Goal: Information Seeking & Learning: Learn about a topic

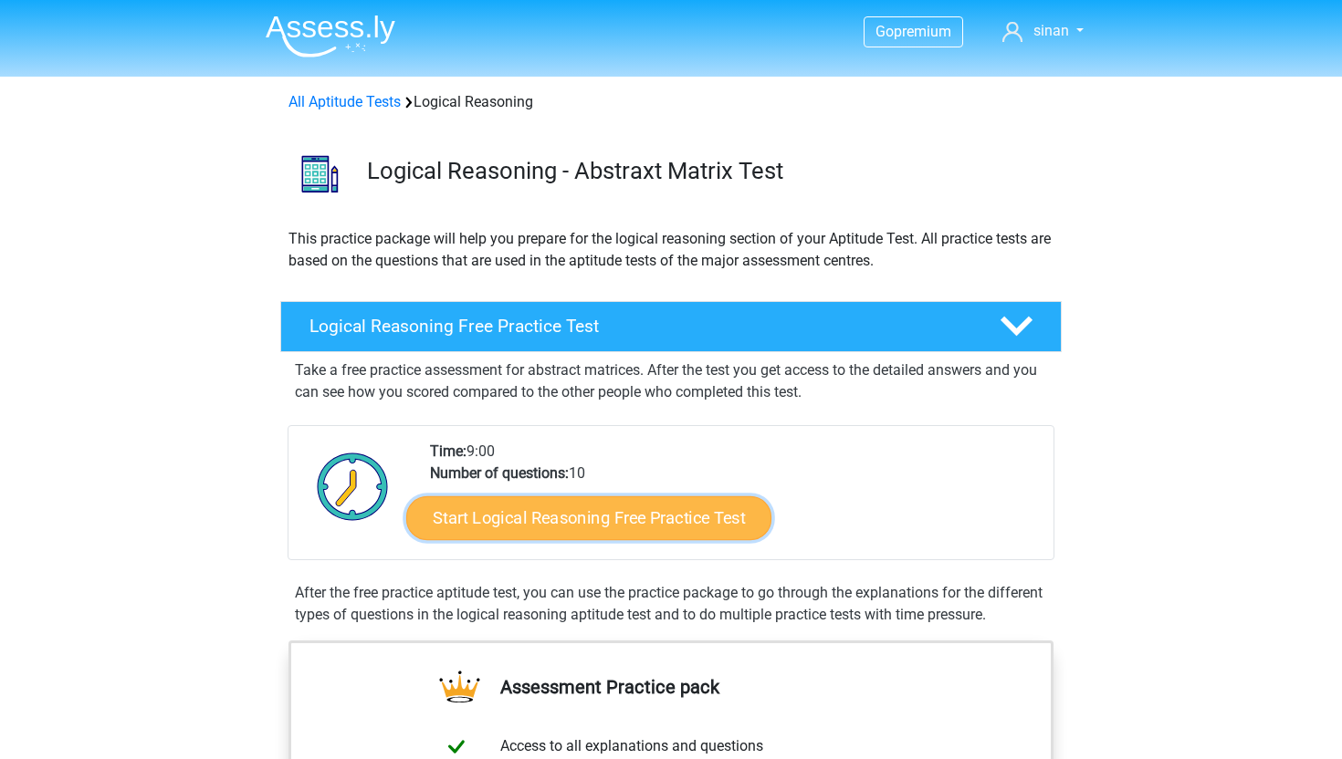
click at [652, 517] on link "Start Logical Reasoning Free Practice Test" at bounding box center [588, 518] width 365 height 44
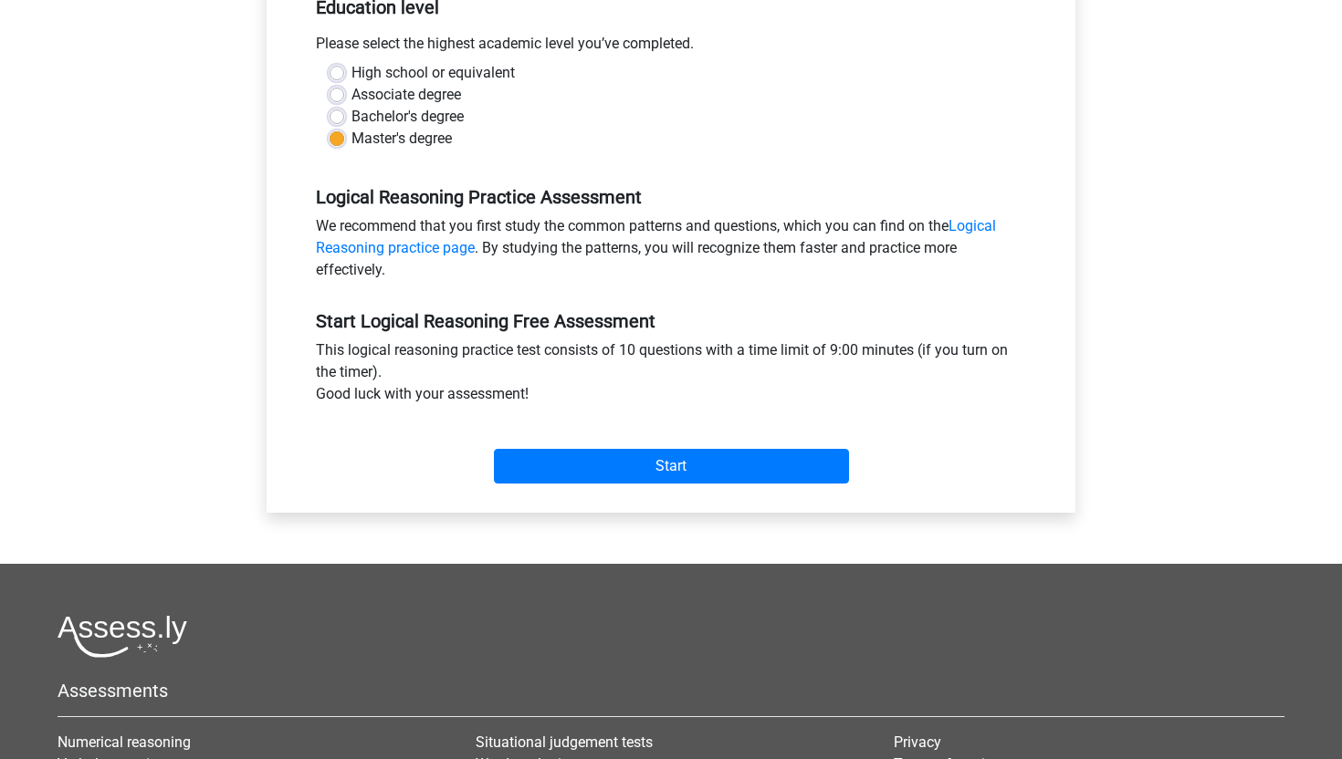
scroll to position [401, 0]
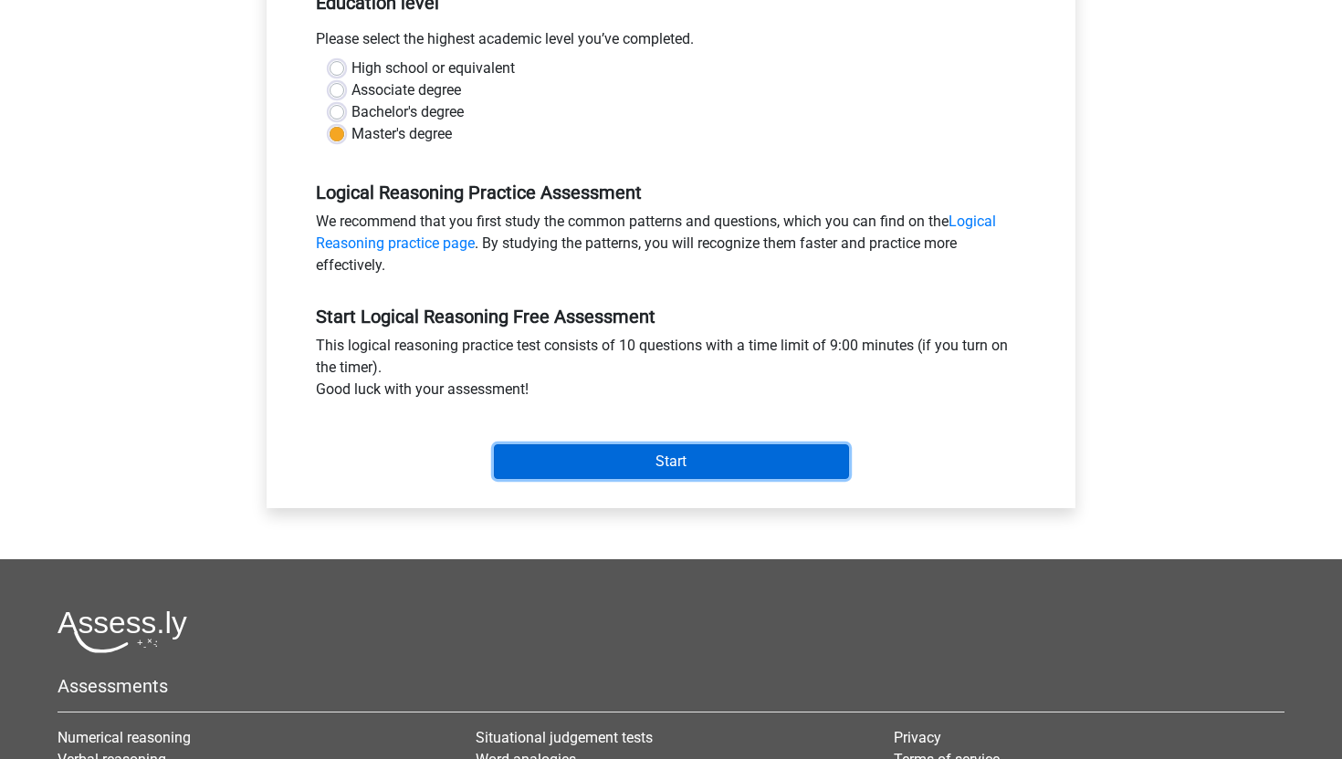
click at [663, 467] on input "Start" at bounding box center [671, 461] width 355 height 35
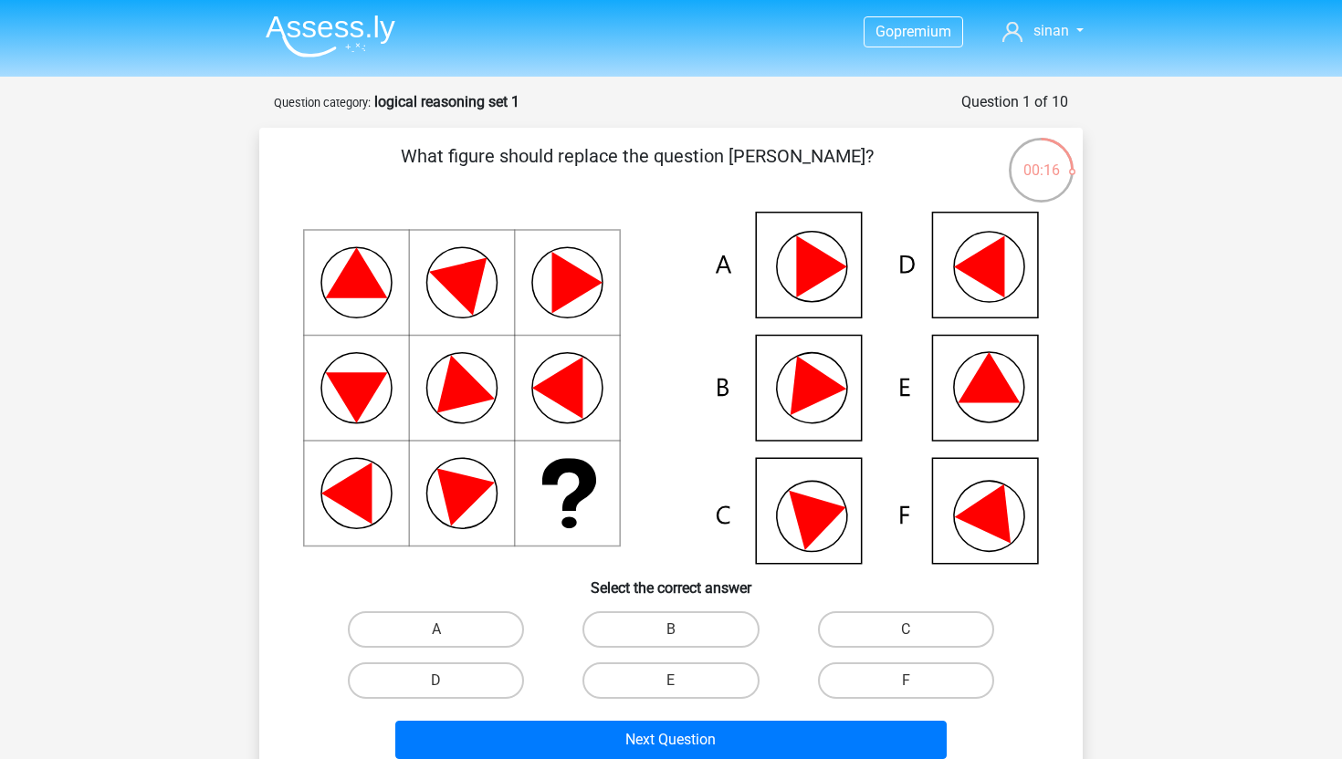
click at [806, 518] on icon at bounding box center [821, 513] width 65 height 73
click at [874, 627] on label "C" at bounding box center [906, 629] width 176 height 37
click at [905, 630] on input "C" at bounding box center [911, 636] width 12 height 12
radio input "true"
click at [880, 674] on label "F" at bounding box center [906, 681] width 176 height 37
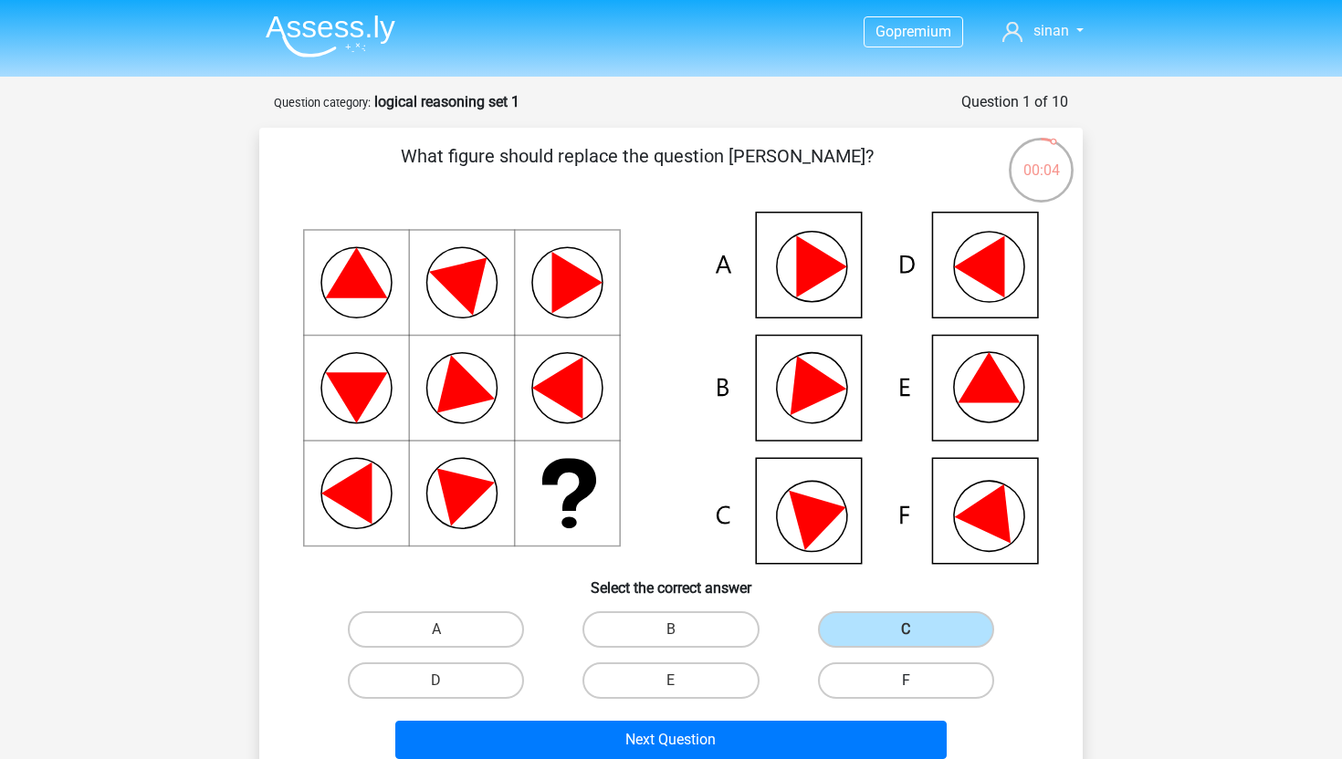
click at [905, 681] on input "F" at bounding box center [911, 687] width 12 height 12
radio input "true"
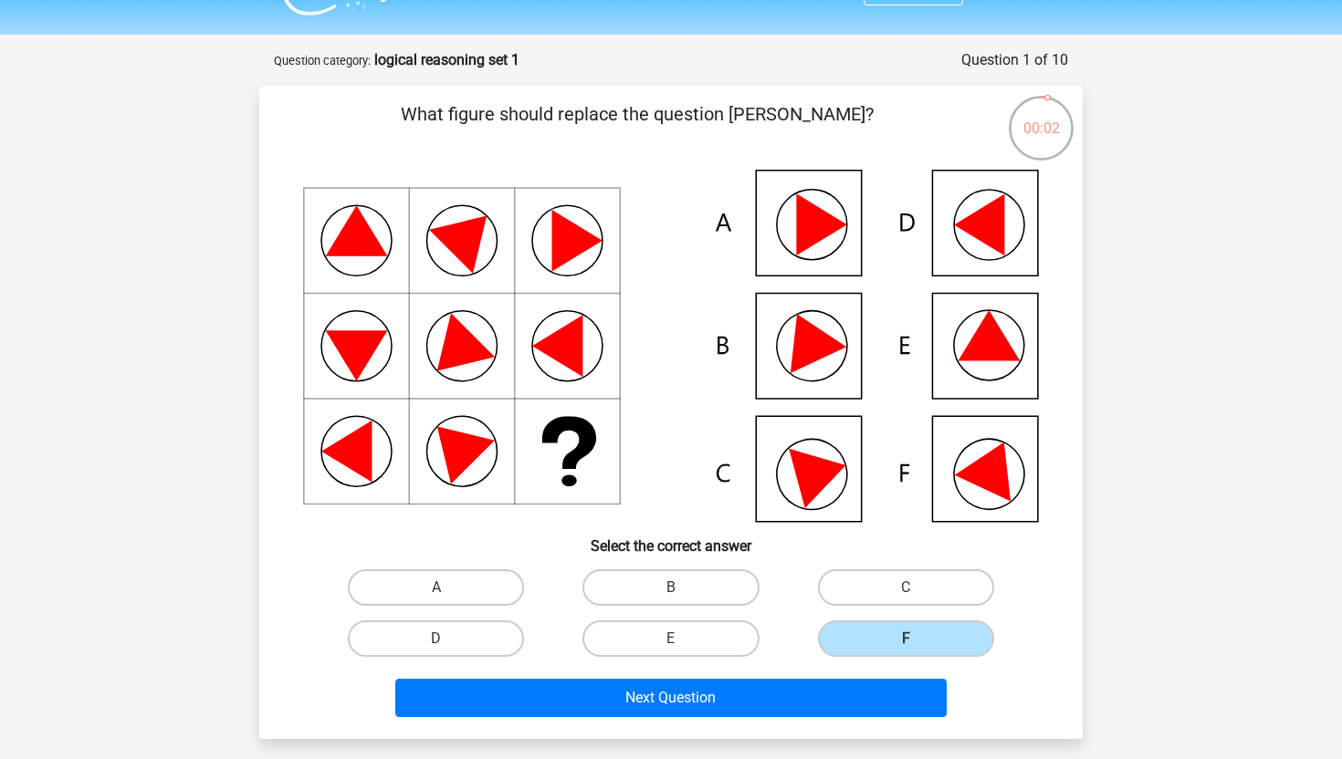
scroll to position [52, 0]
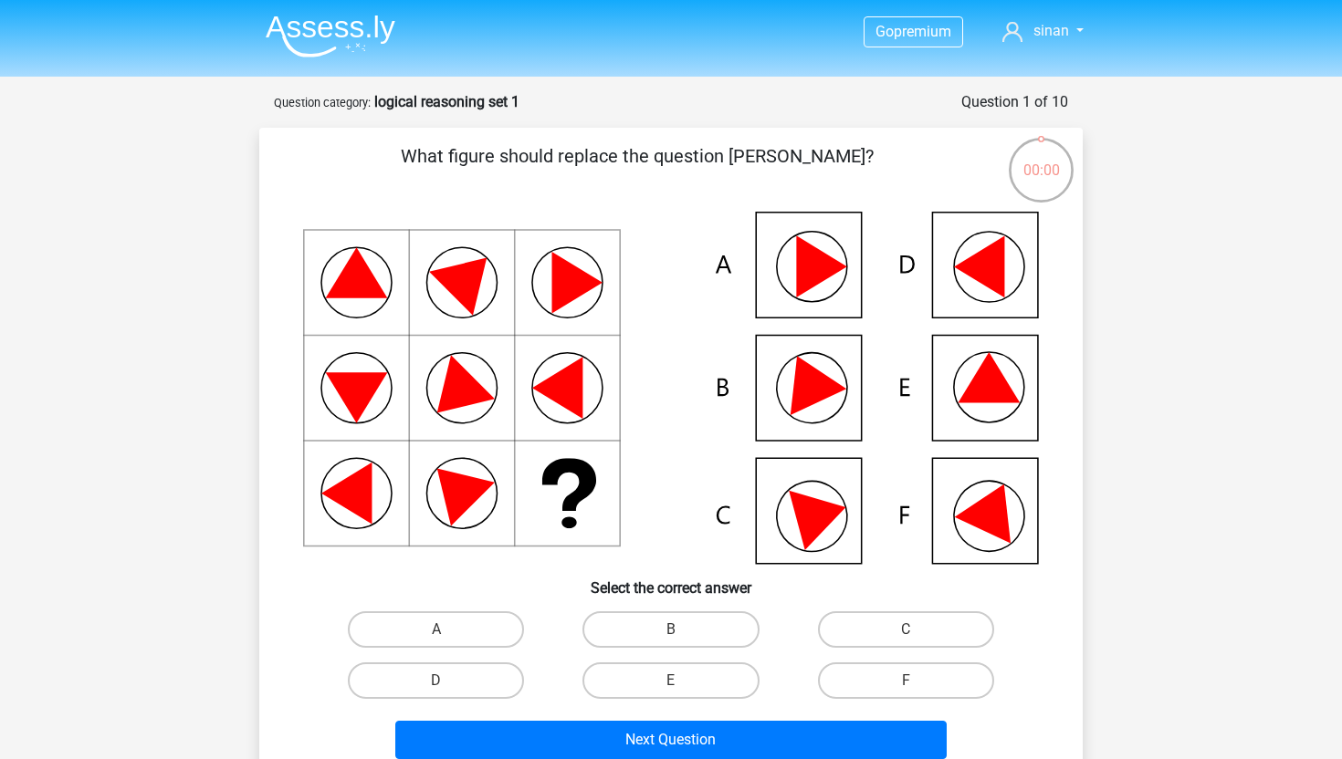
scroll to position [52, 0]
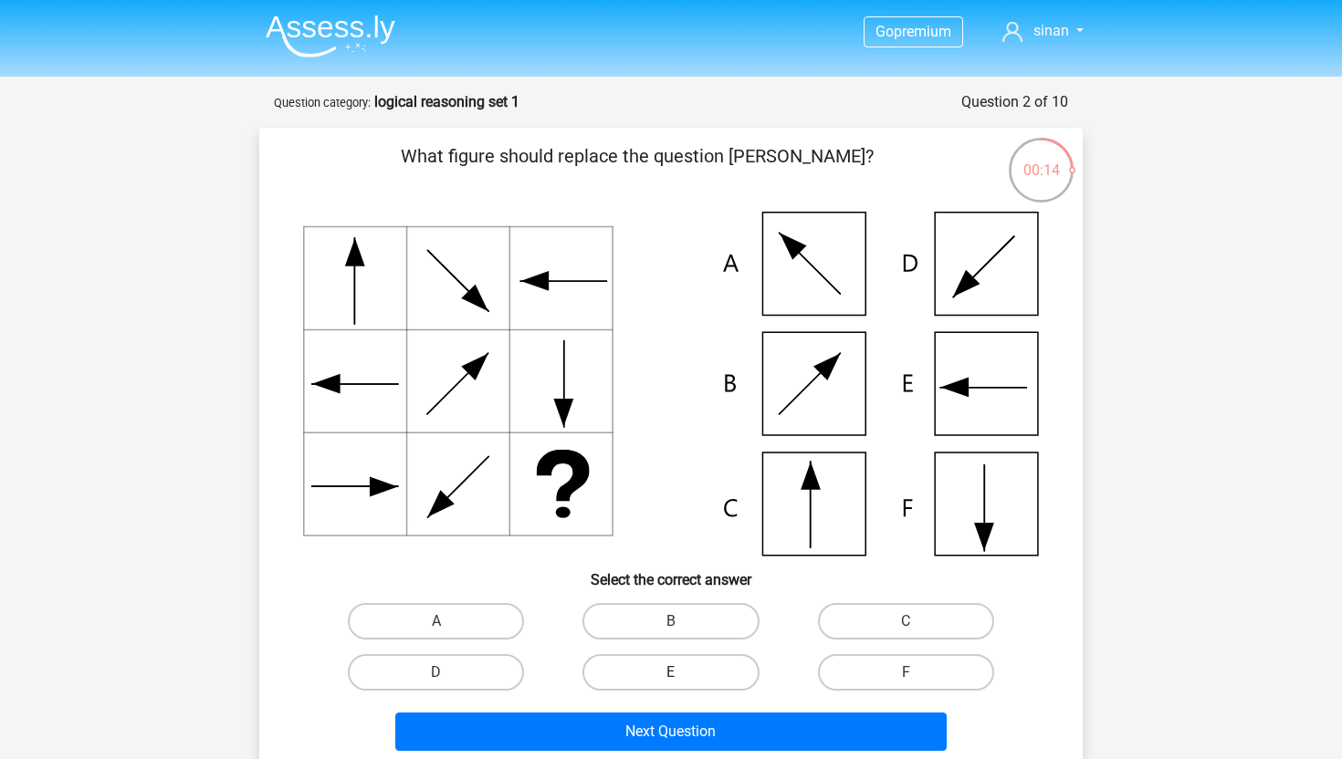
click at [703, 677] on label "E" at bounding box center [670, 672] width 176 height 37
click at [683, 677] on input "E" at bounding box center [677, 679] width 12 height 12
radio input "true"
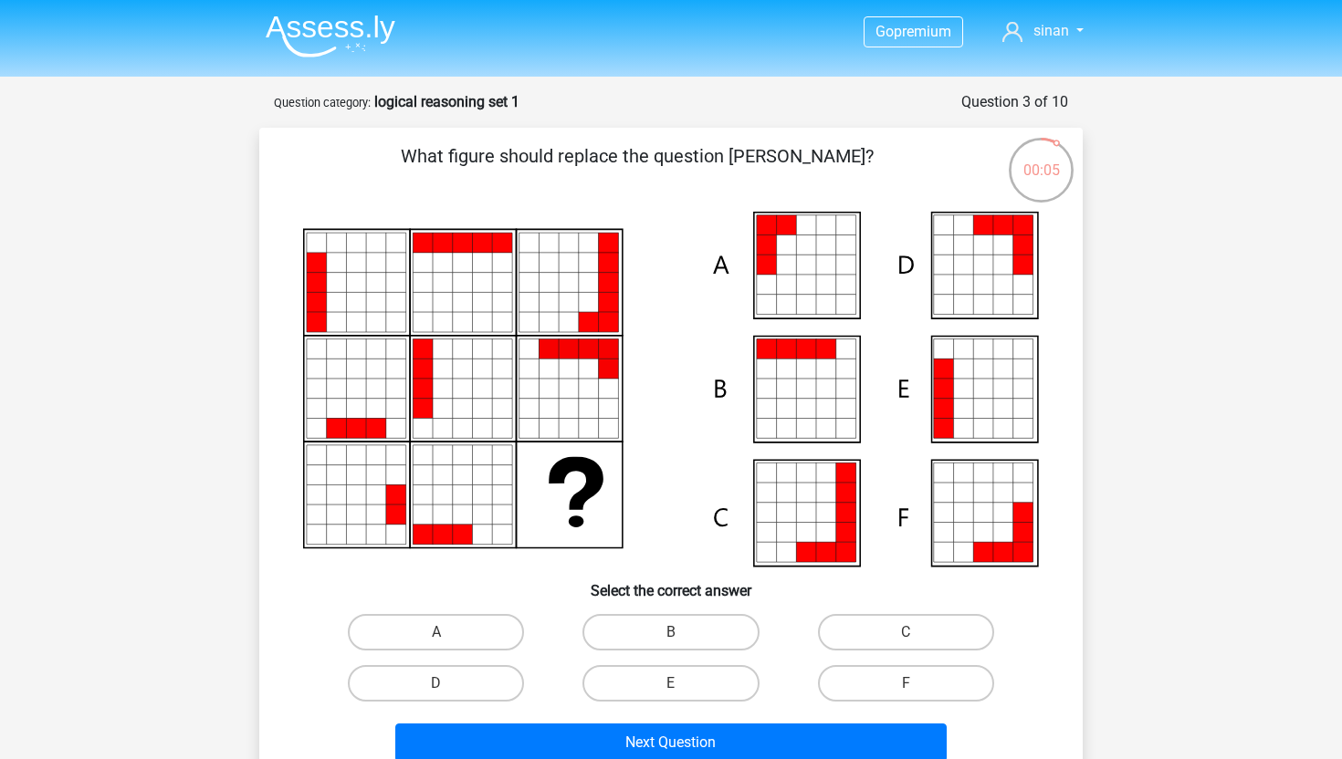
click at [976, 391] on icon at bounding box center [983, 389] width 20 height 20
click at [640, 678] on label "E" at bounding box center [670, 683] width 176 height 37
click at [671, 684] on input "E" at bounding box center [677, 690] width 12 height 12
radio input "true"
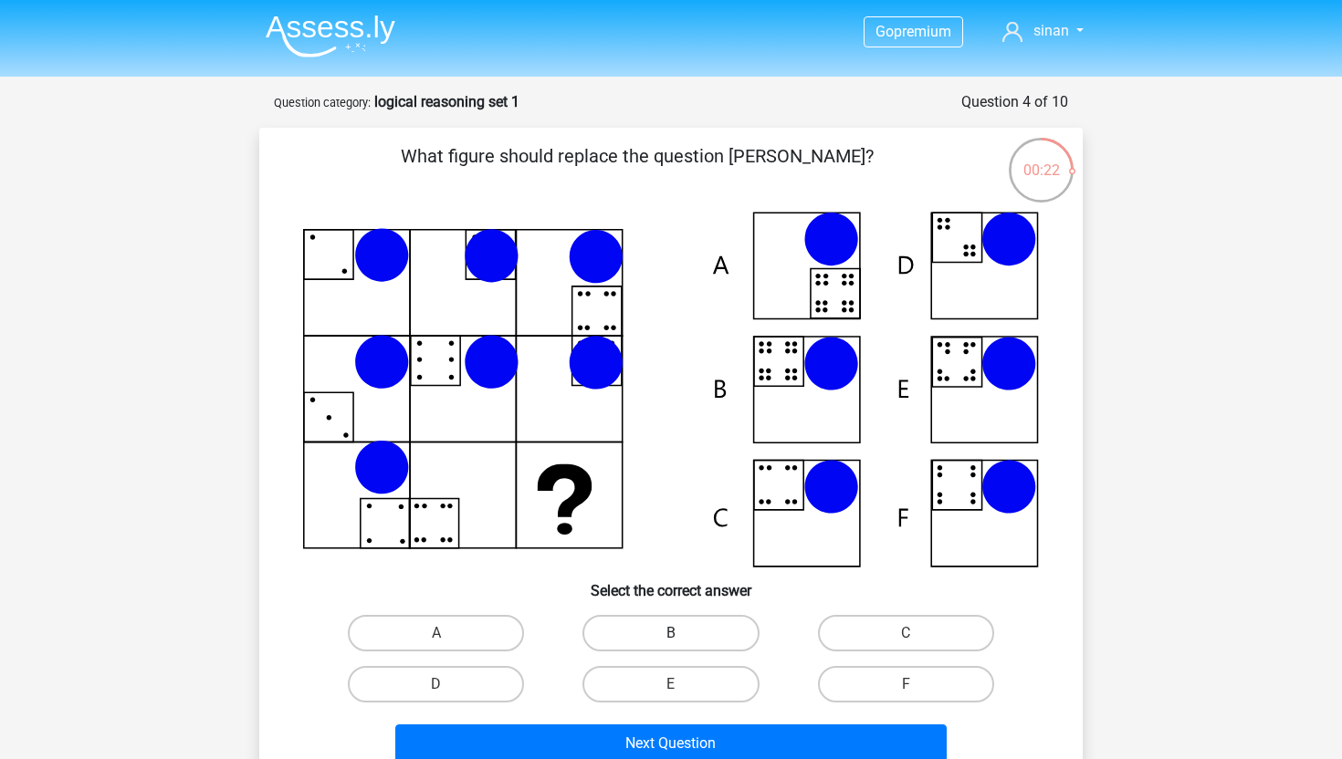
click at [698, 637] on label "B" at bounding box center [670, 633] width 176 height 37
click at [683, 637] on input "B" at bounding box center [677, 639] width 12 height 12
radio input "true"
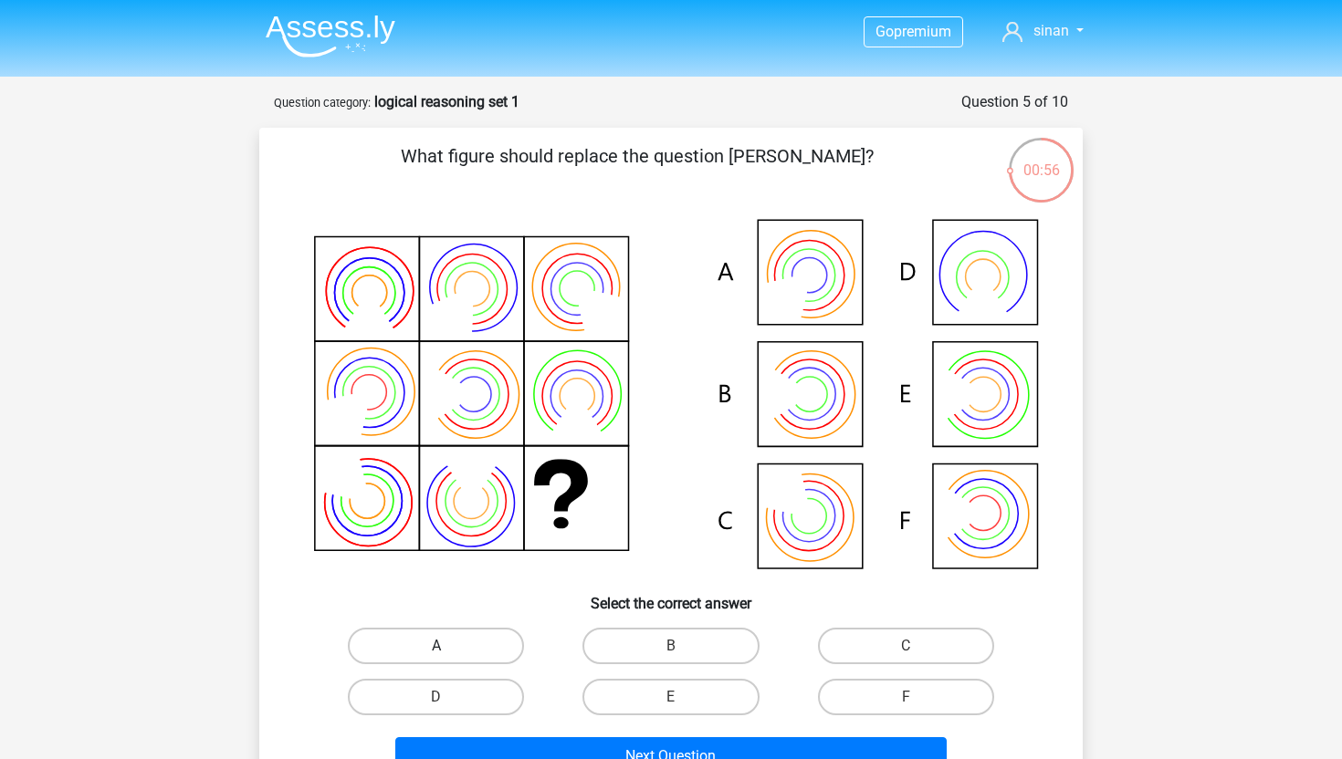
click at [493, 637] on label "A" at bounding box center [436, 646] width 176 height 37
click at [448, 646] on input "A" at bounding box center [442, 652] width 12 height 12
radio input "true"
click at [703, 642] on label "B" at bounding box center [670, 646] width 176 height 37
click at [683, 646] on input "B" at bounding box center [677, 652] width 12 height 12
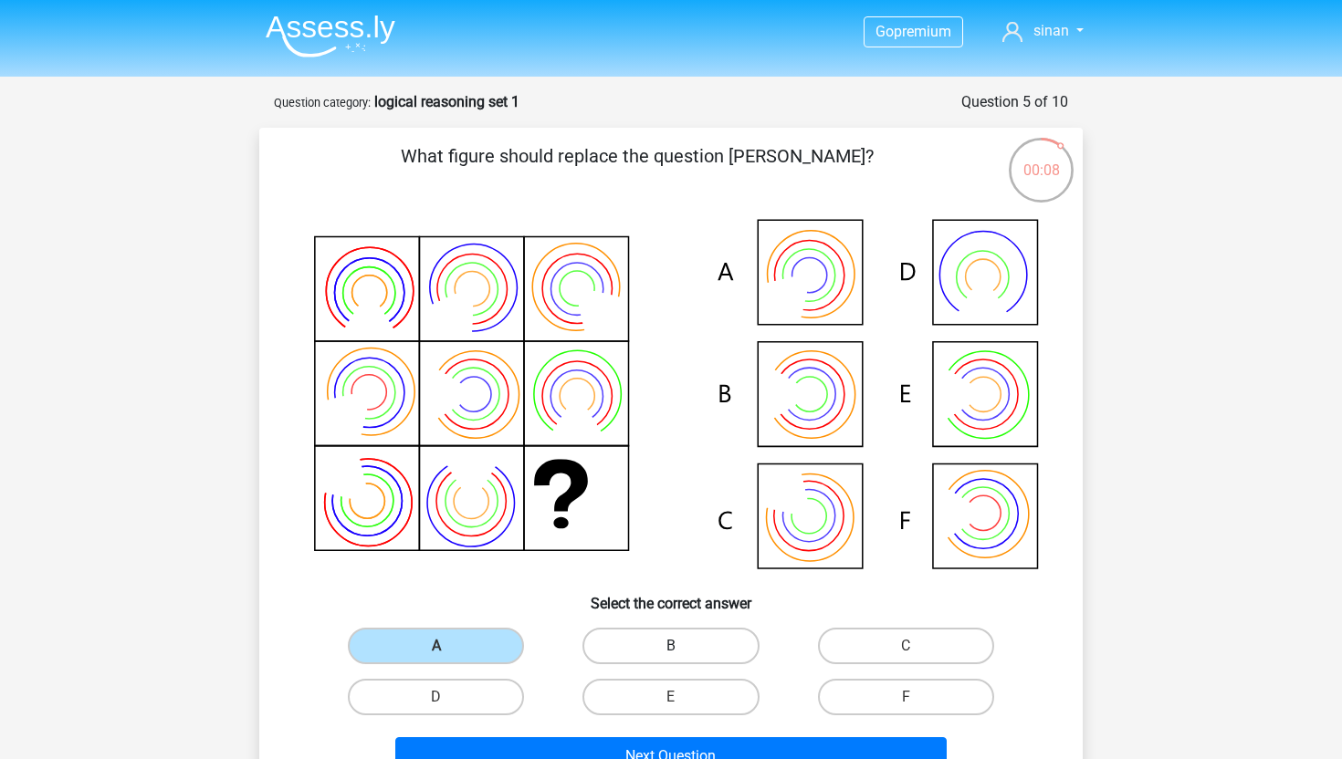
radio input "true"
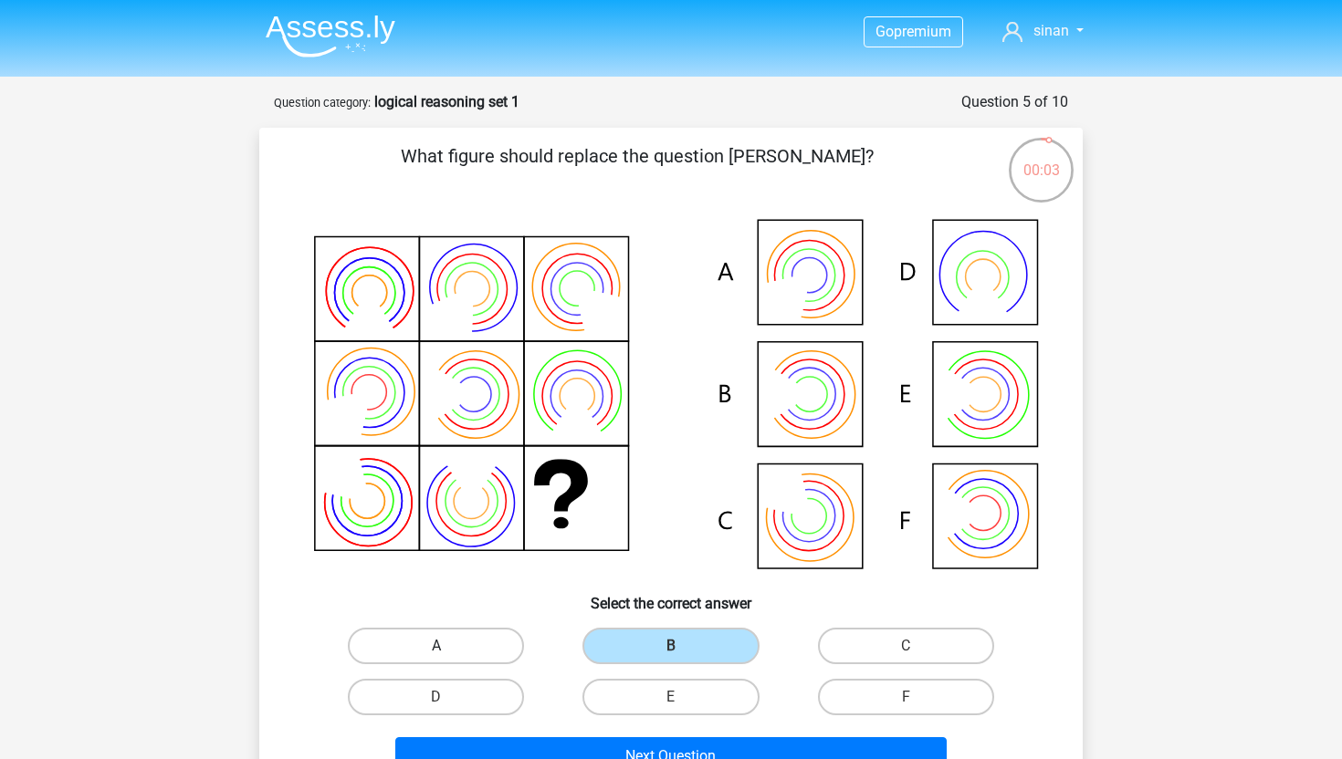
click at [522, 645] on label "A" at bounding box center [436, 646] width 176 height 37
click at [448, 646] on input "A" at bounding box center [442, 652] width 12 height 12
radio input "true"
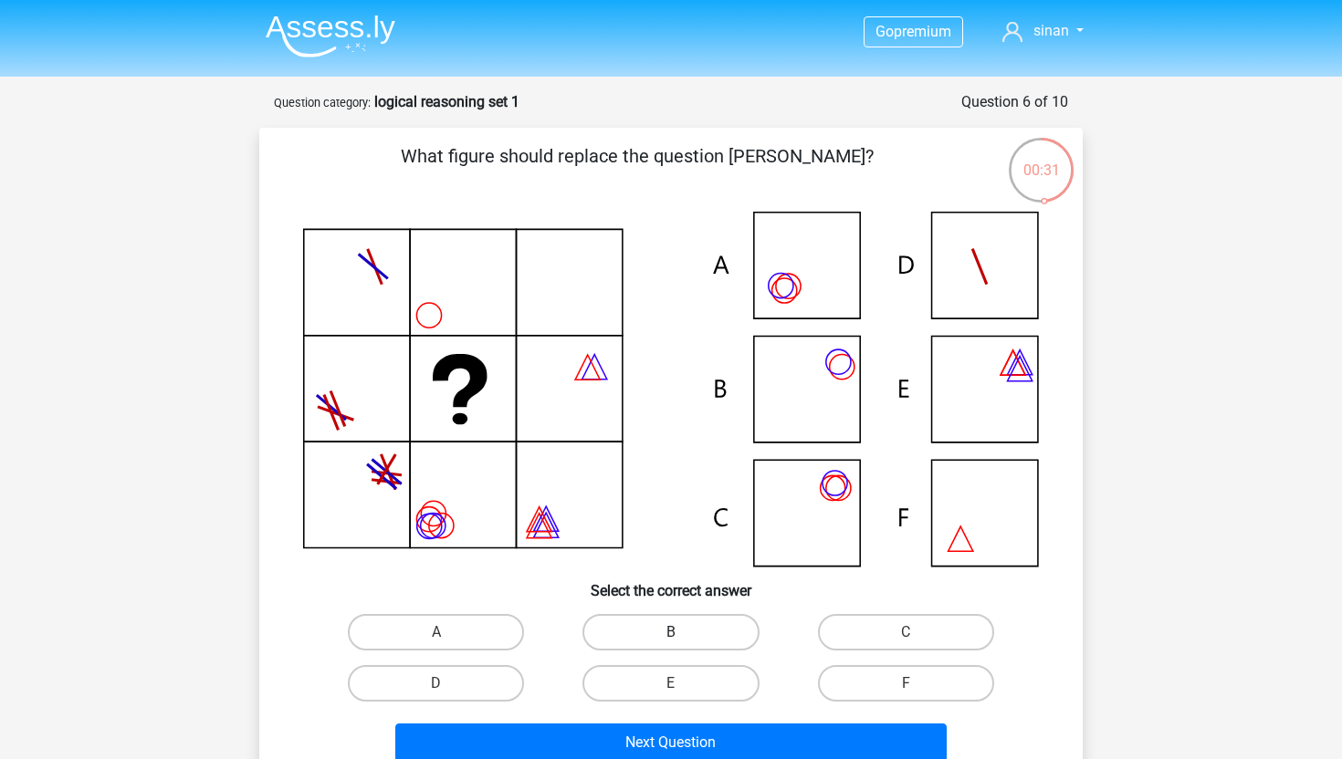
click at [712, 629] on label "B" at bounding box center [670, 632] width 176 height 37
click at [683, 632] on input "B" at bounding box center [677, 638] width 12 height 12
radio input "true"
click at [867, 634] on label "C" at bounding box center [906, 632] width 176 height 37
click at [905, 634] on input "C" at bounding box center [911, 638] width 12 height 12
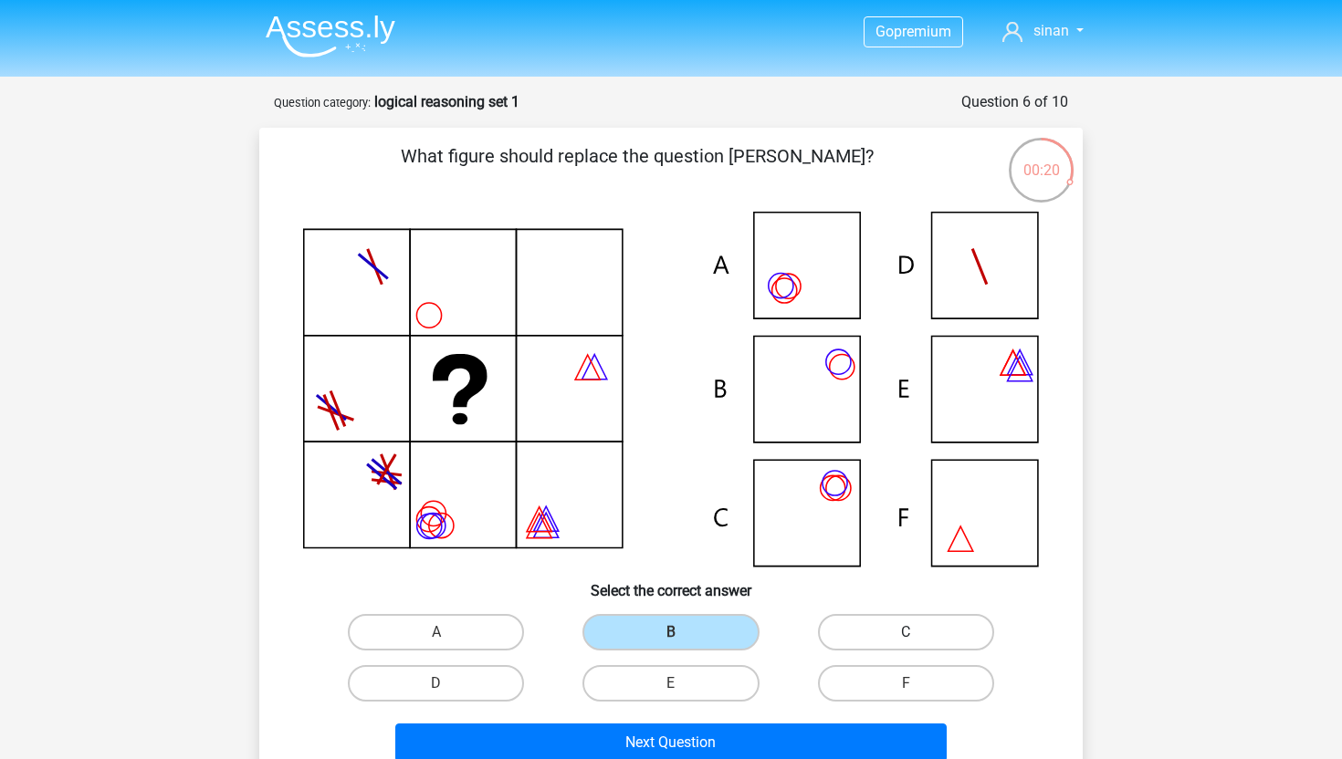
radio input "true"
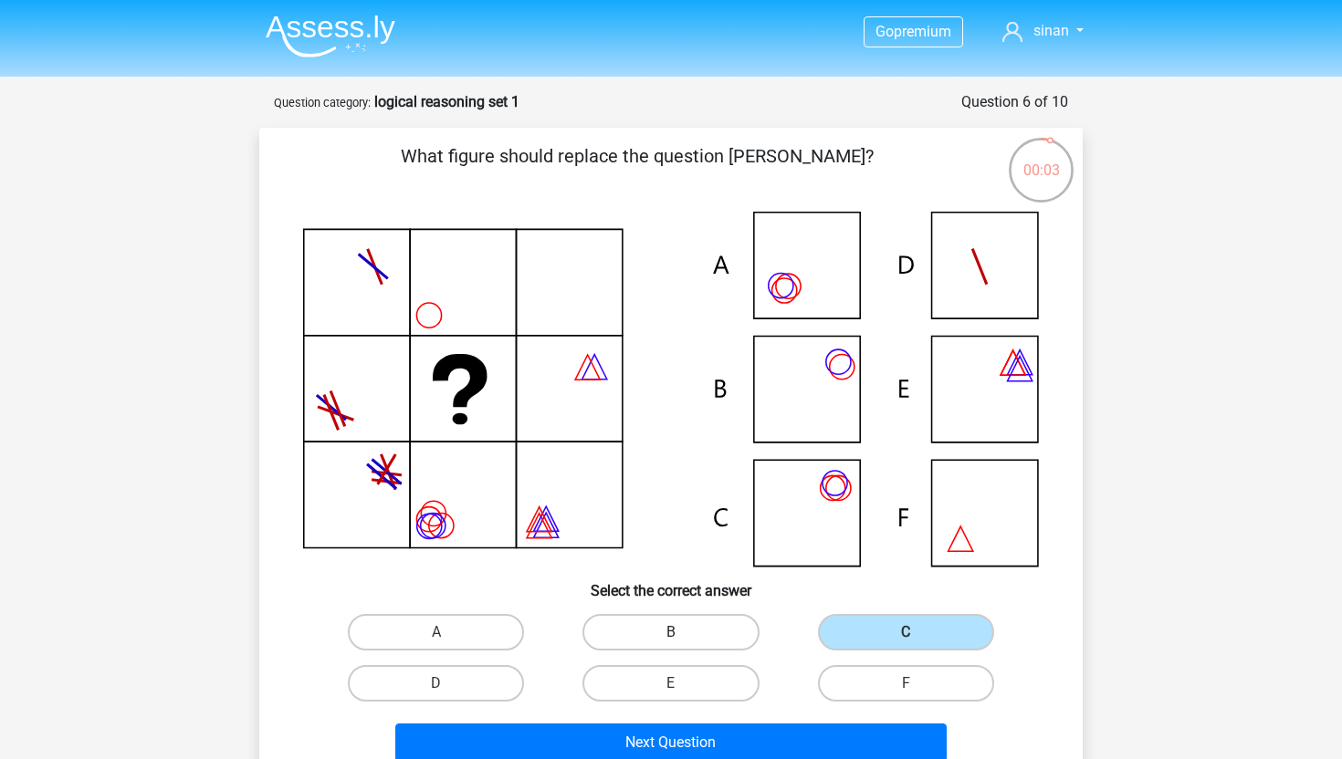
click at [633, 639] on label "B" at bounding box center [670, 632] width 176 height 37
click at [671, 639] on input "B" at bounding box center [677, 638] width 12 height 12
radio input "true"
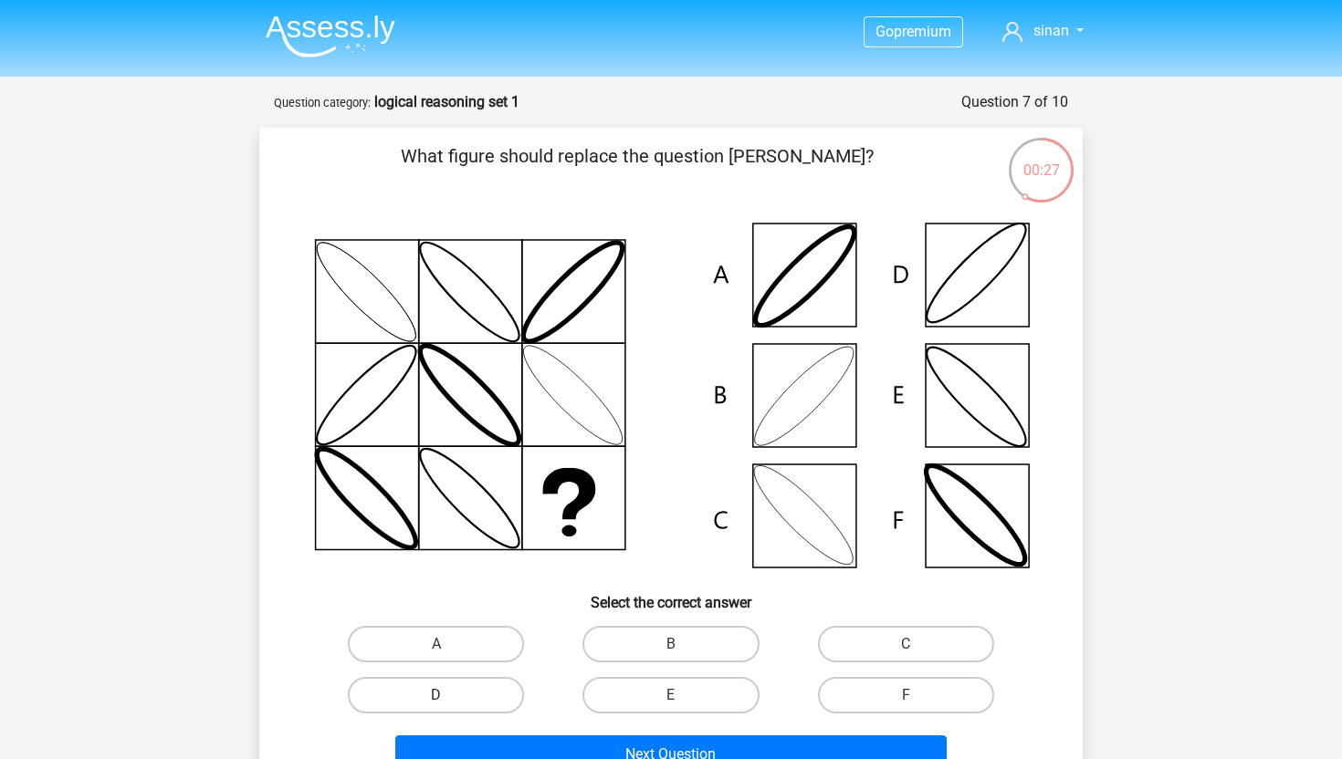
click at [457, 701] on label "D" at bounding box center [436, 695] width 176 height 37
click at [448, 701] on input "D" at bounding box center [442, 701] width 12 height 12
radio input "true"
click at [672, 637] on label "B" at bounding box center [670, 644] width 176 height 37
click at [672, 644] on input "B" at bounding box center [677, 650] width 12 height 12
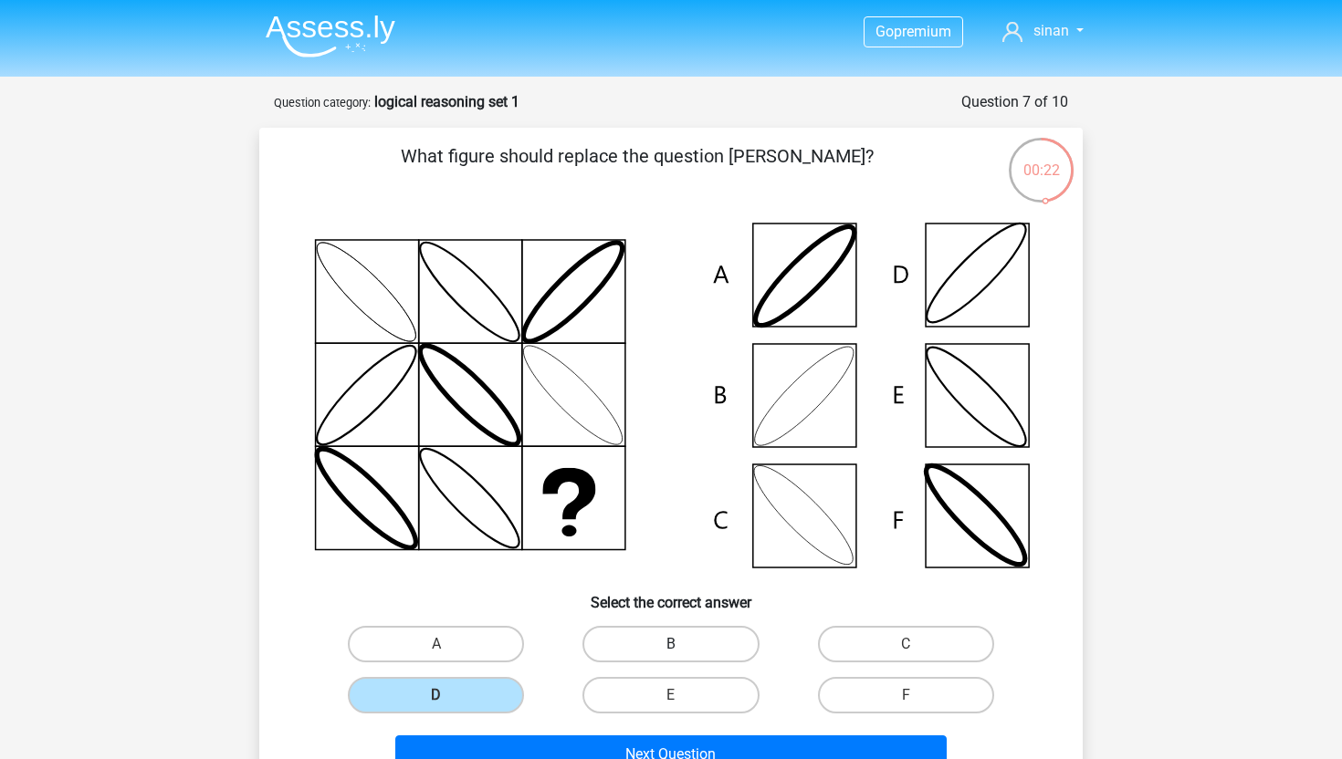
radio input "true"
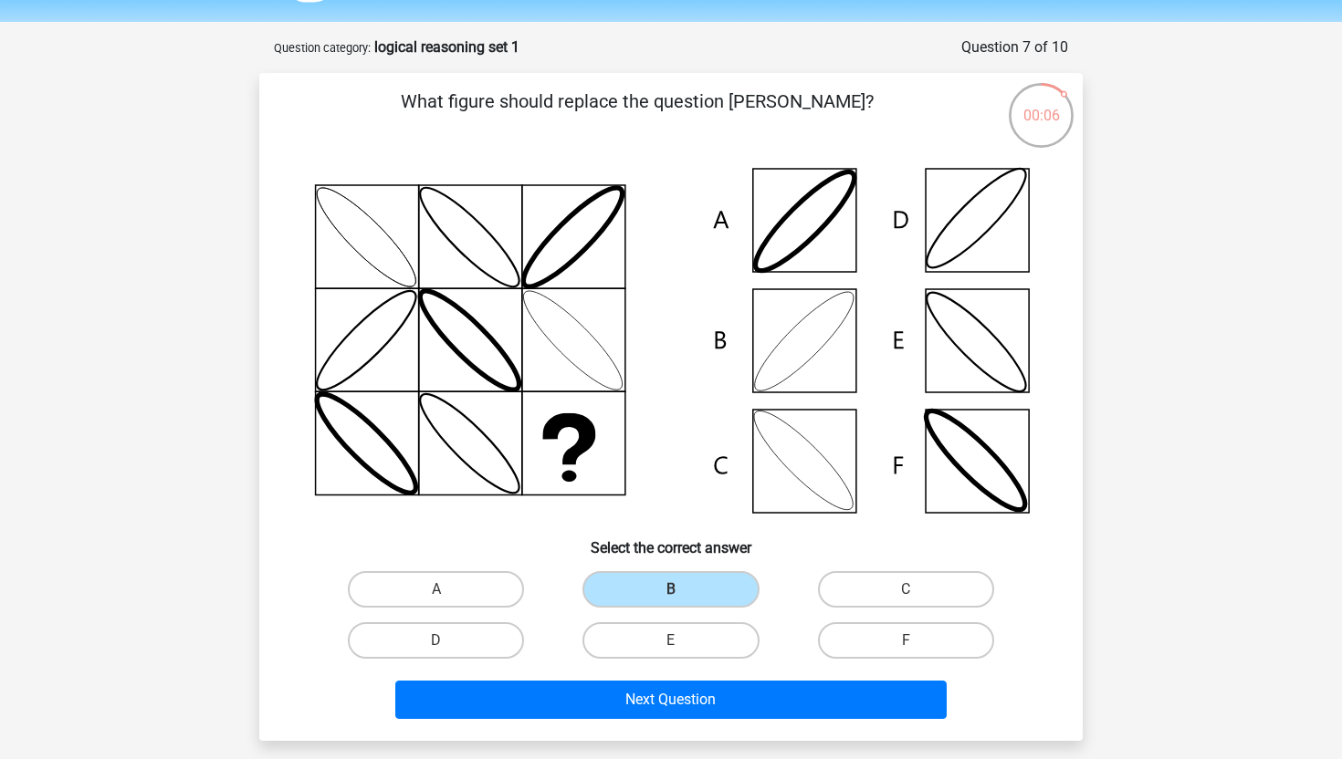
scroll to position [56, 0]
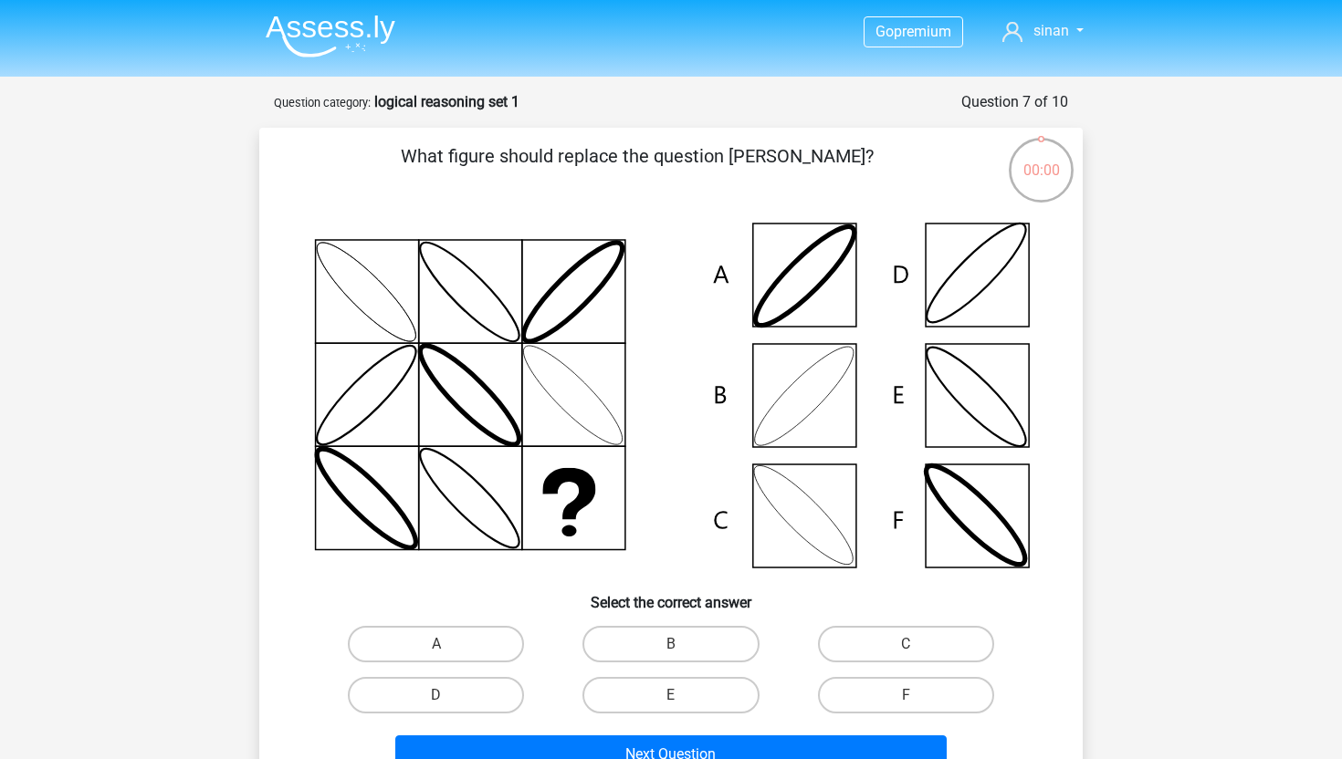
scroll to position [56, 0]
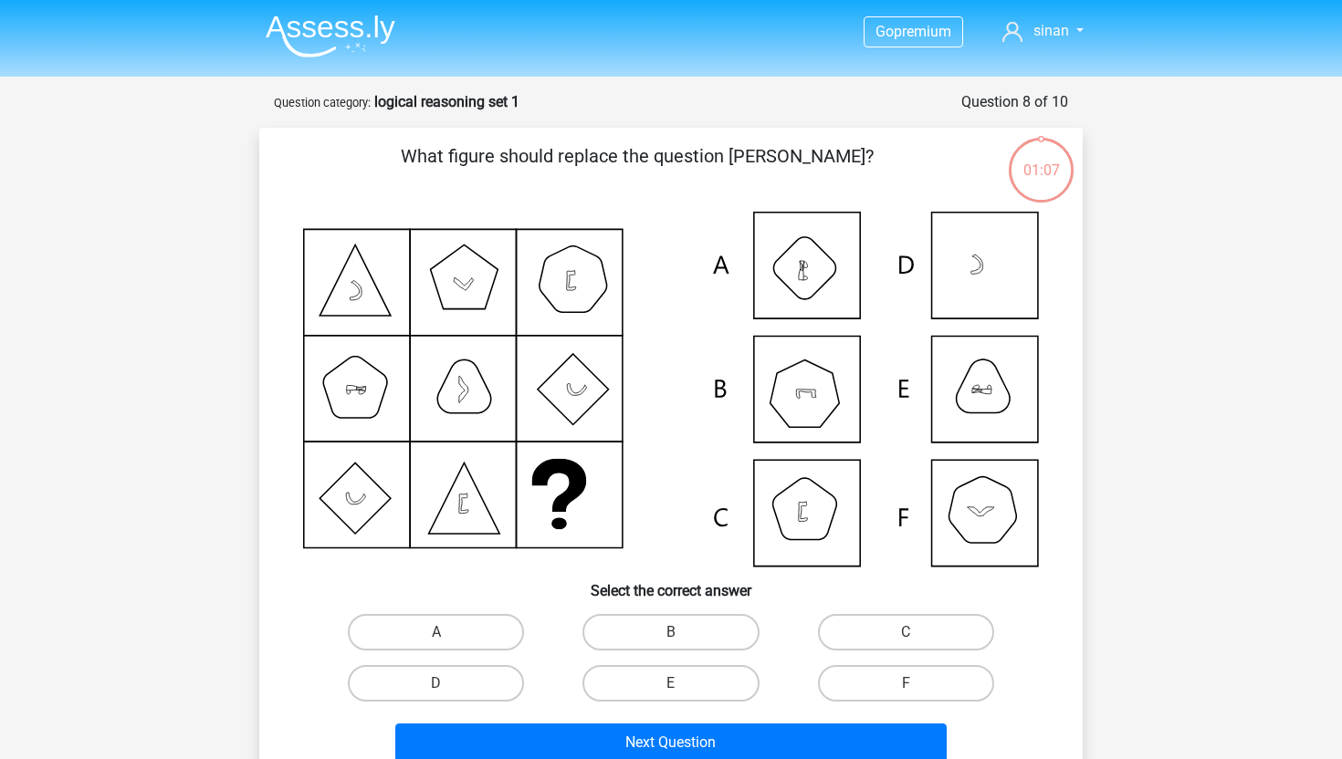
scroll to position [56, 0]
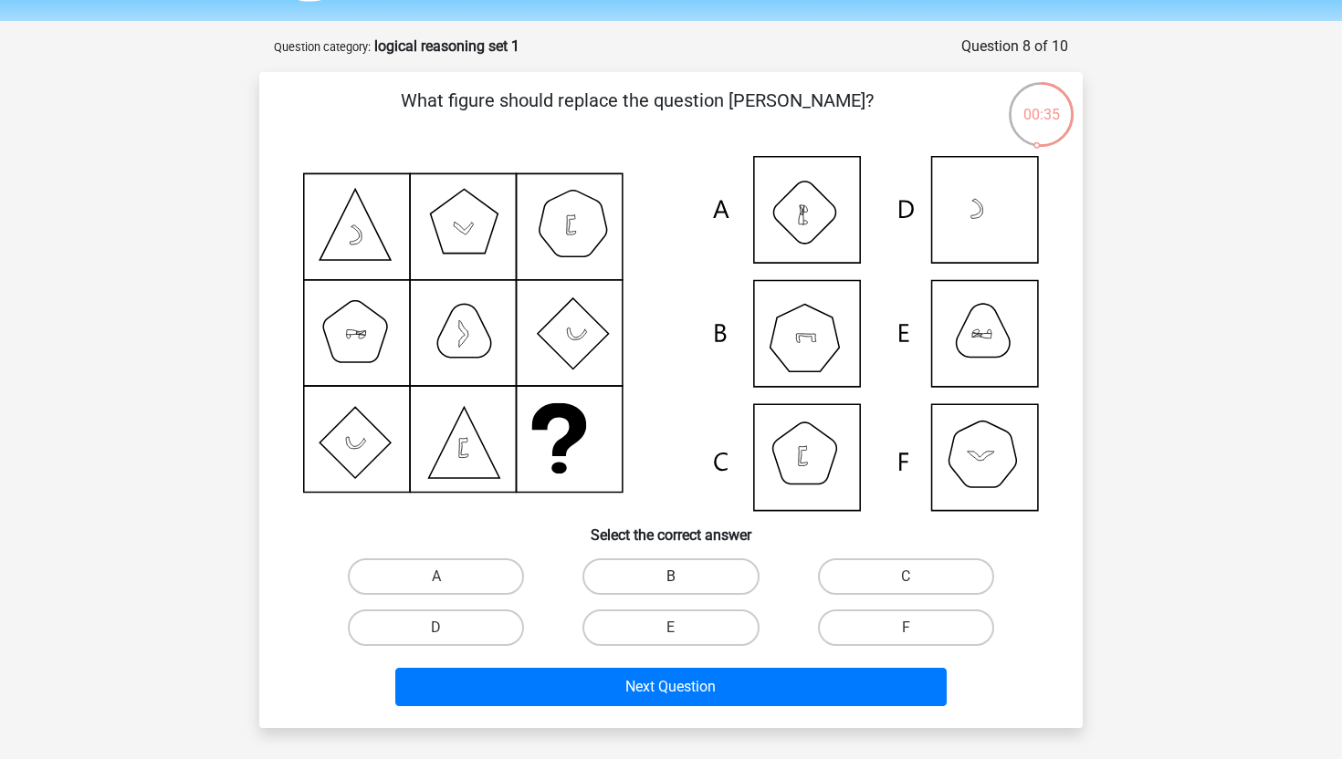
click at [723, 581] on label "B" at bounding box center [670, 577] width 176 height 37
click at [683, 581] on input "B" at bounding box center [677, 583] width 12 height 12
radio input "true"
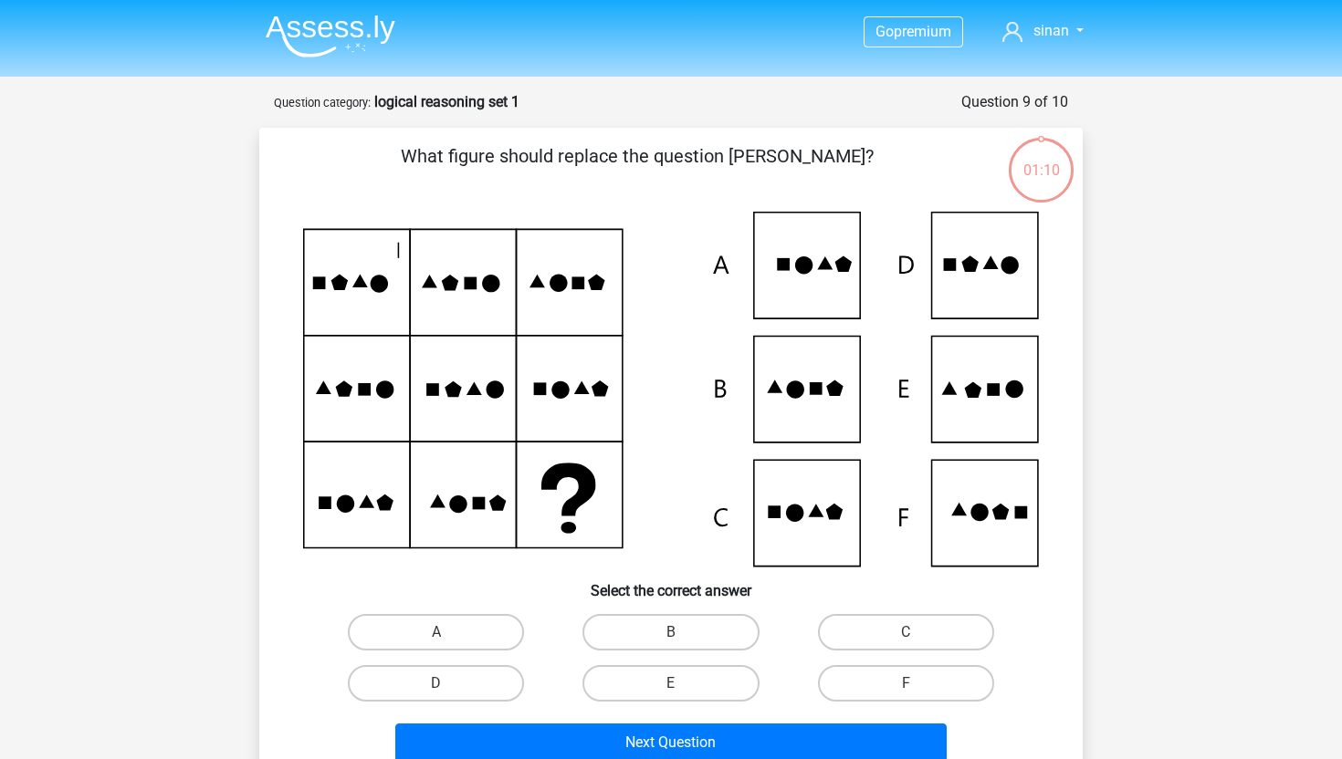
scroll to position [56, 0]
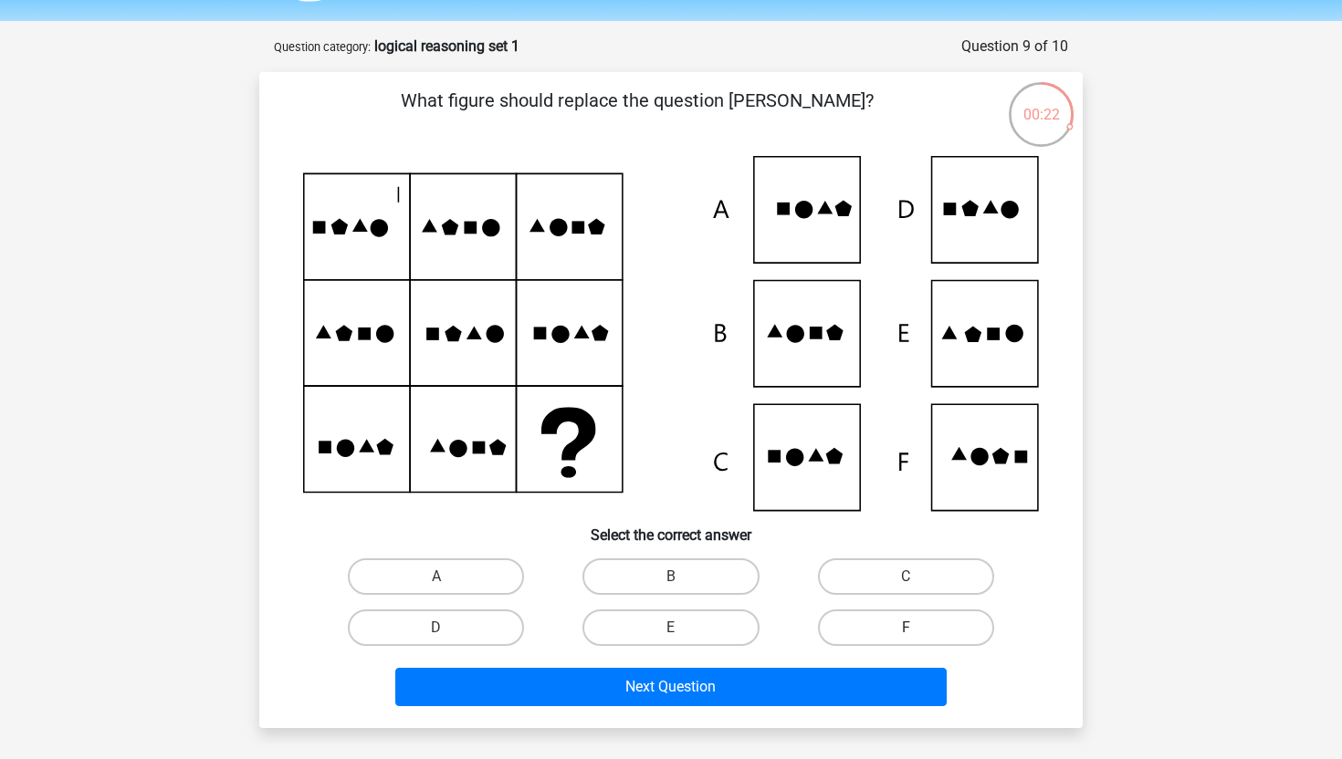
click at [876, 626] on label "F" at bounding box center [906, 628] width 176 height 37
click at [905, 628] on input "F" at bounding box center [911, 634] width 12 height 12
radio input "true"
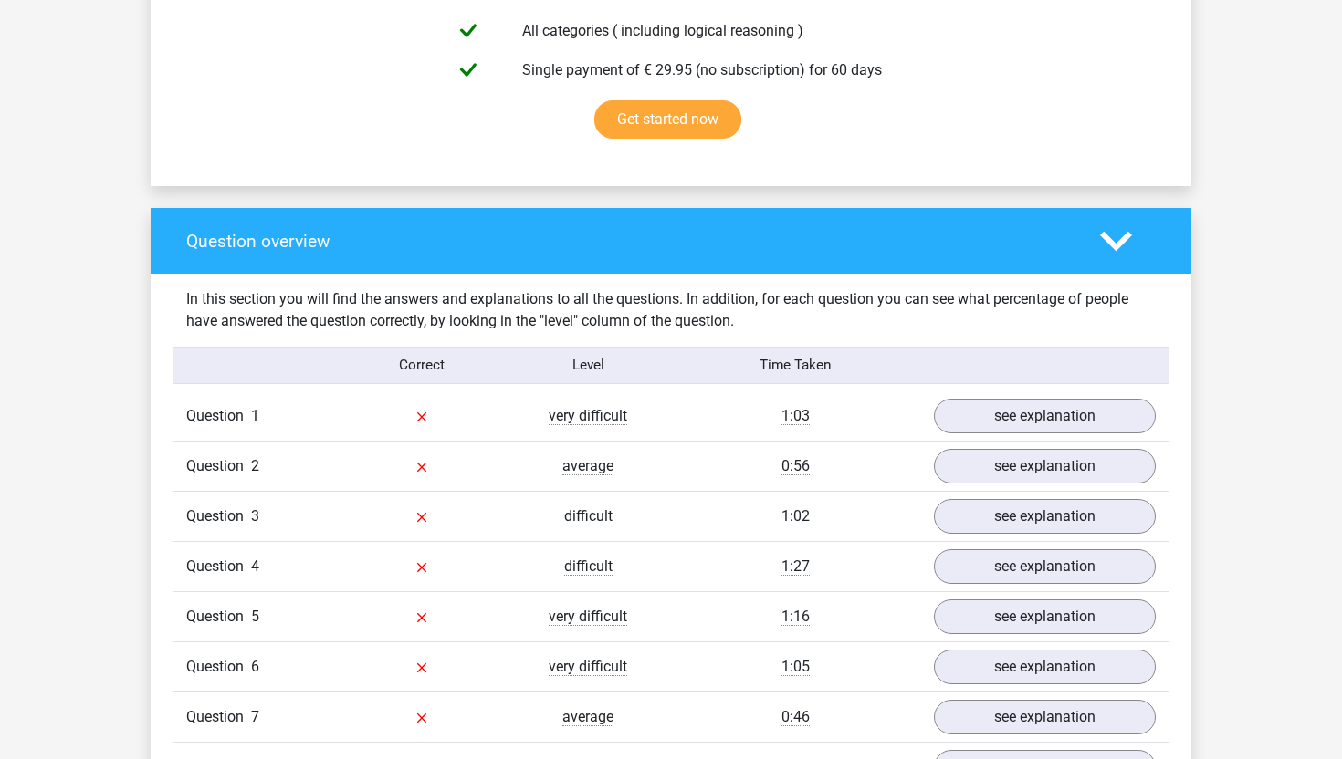
scroll to position [1205, 0]
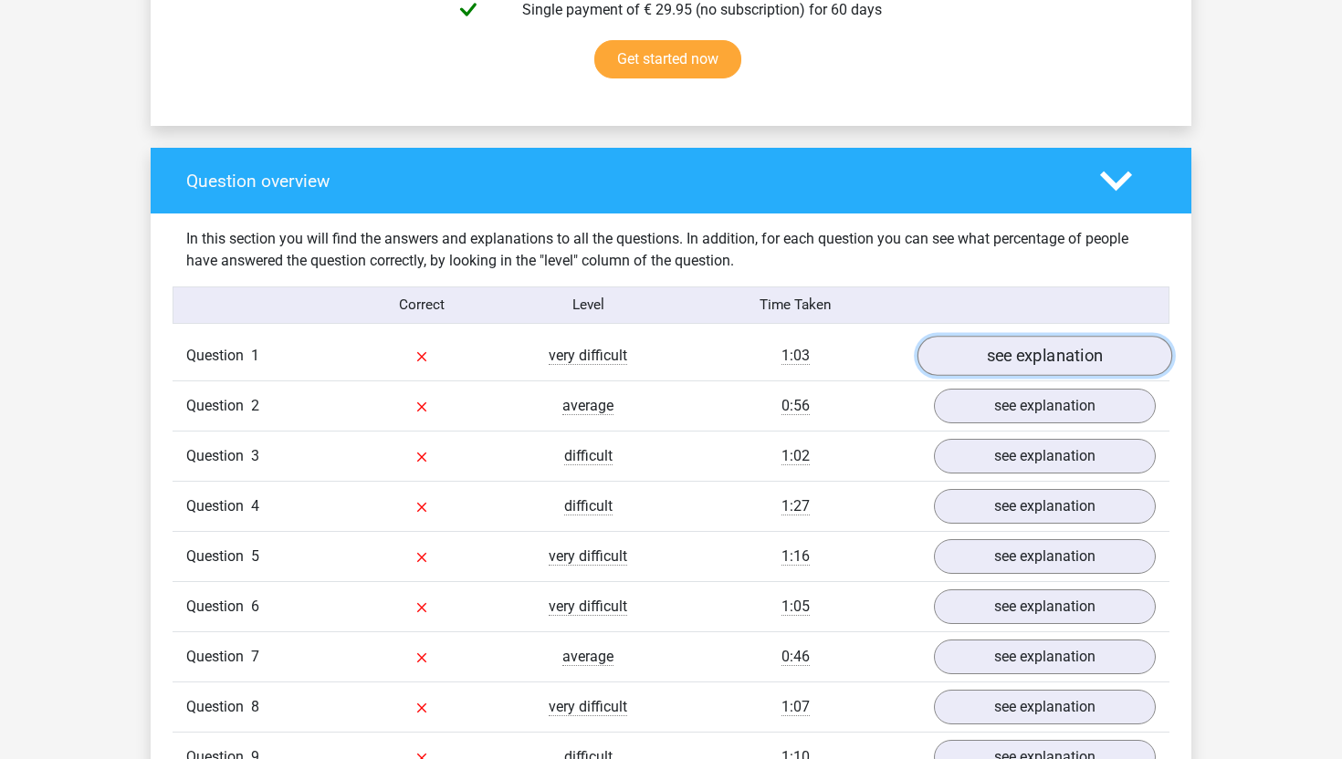
click at [997, 369] on link "see explanation" at bounding box center [1044, 356] width 255 height 40
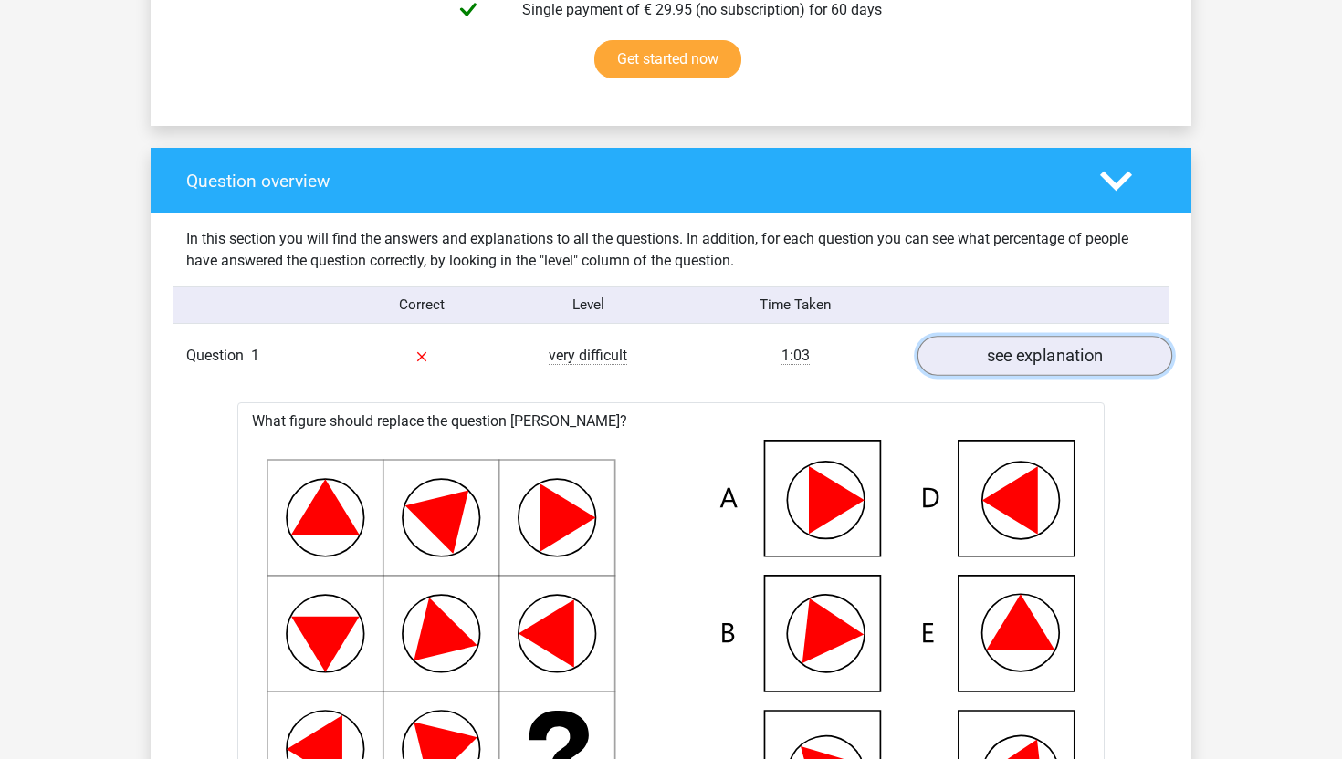
click at [993, 364] on link "see explanation" at bounding box center [1044, 356] width 255 height 40
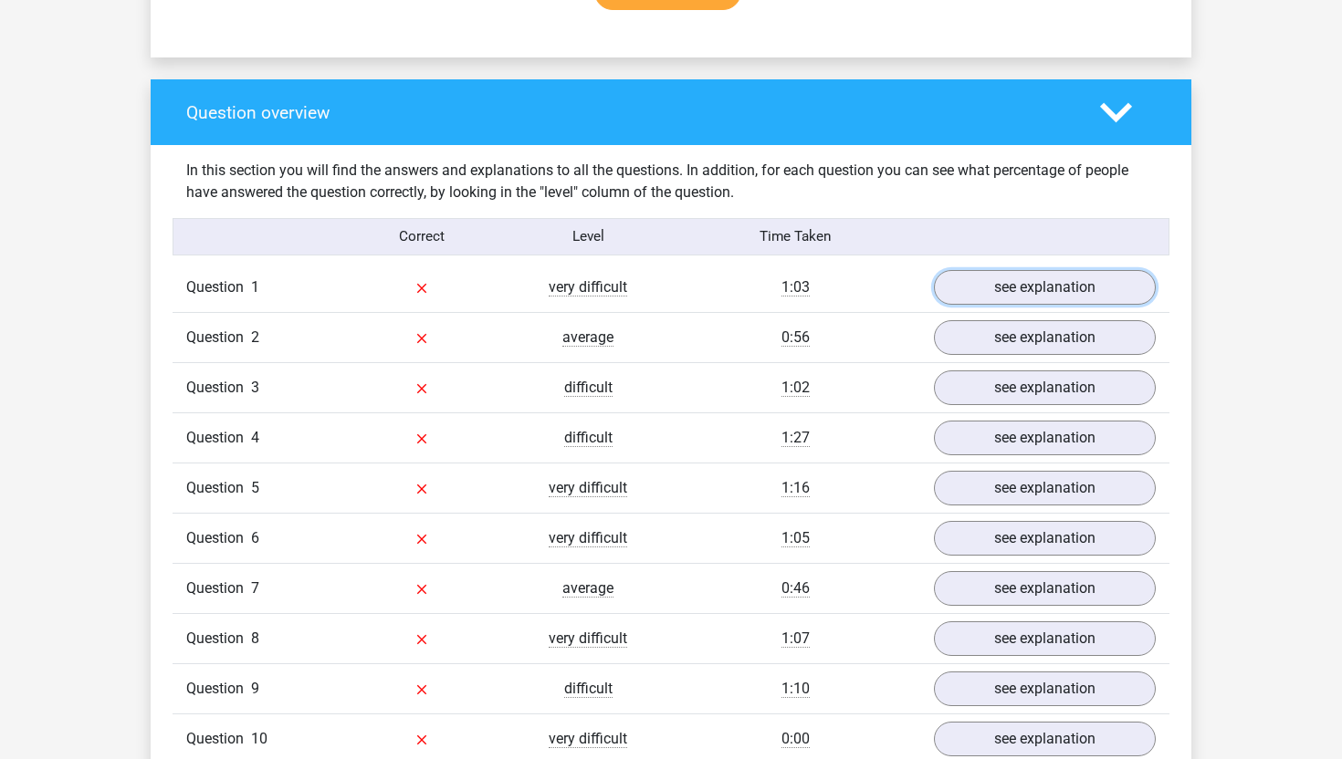
scroll to position [1079, 0]
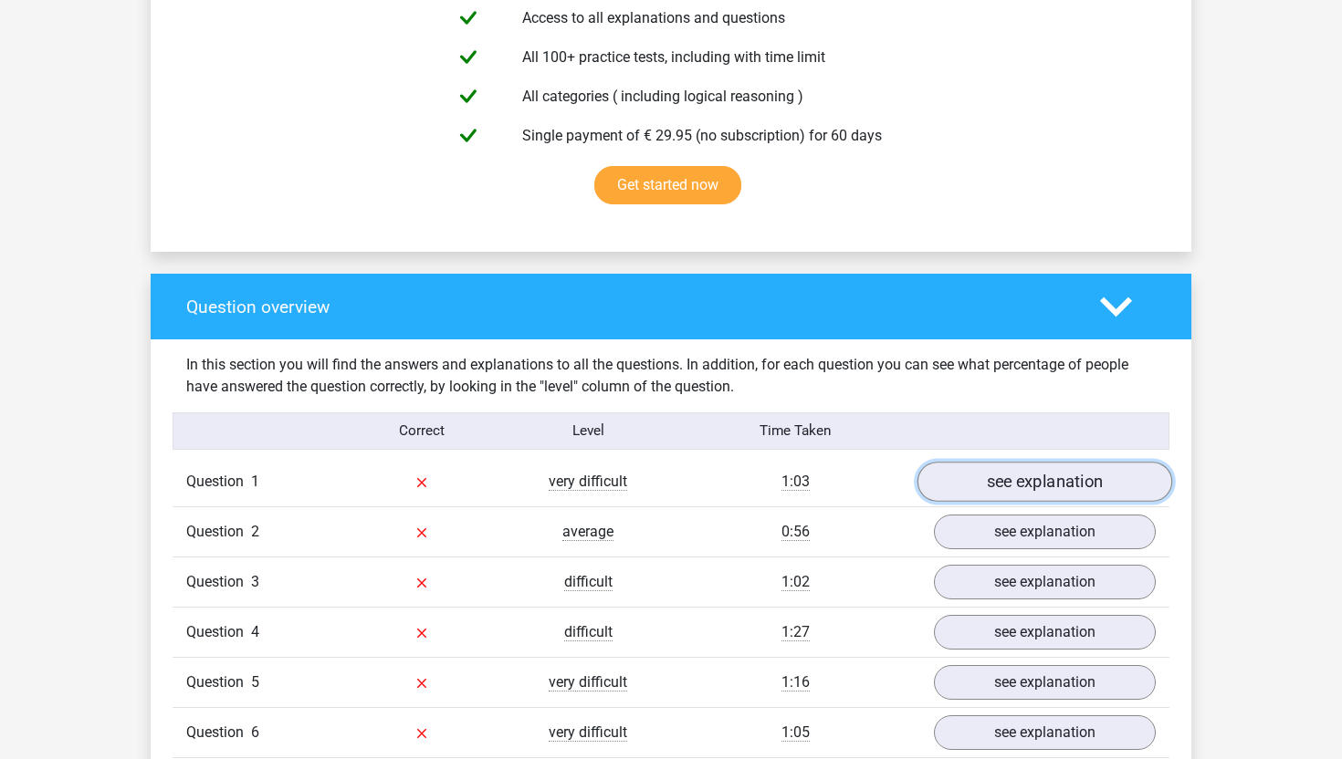
click at [1042, 486] on link "see explanation" at bounding box center [1044, 482] width 255 height 40
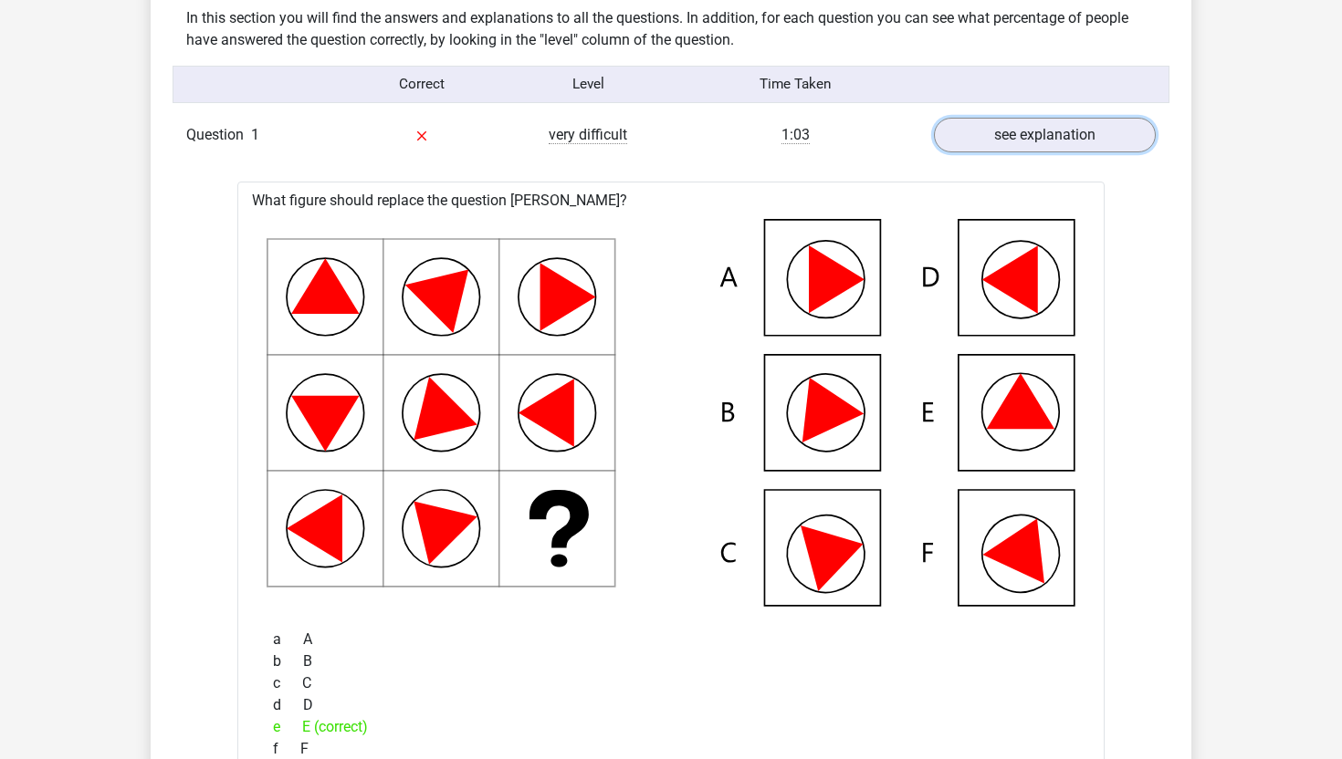
scroll to position [1410, 0]
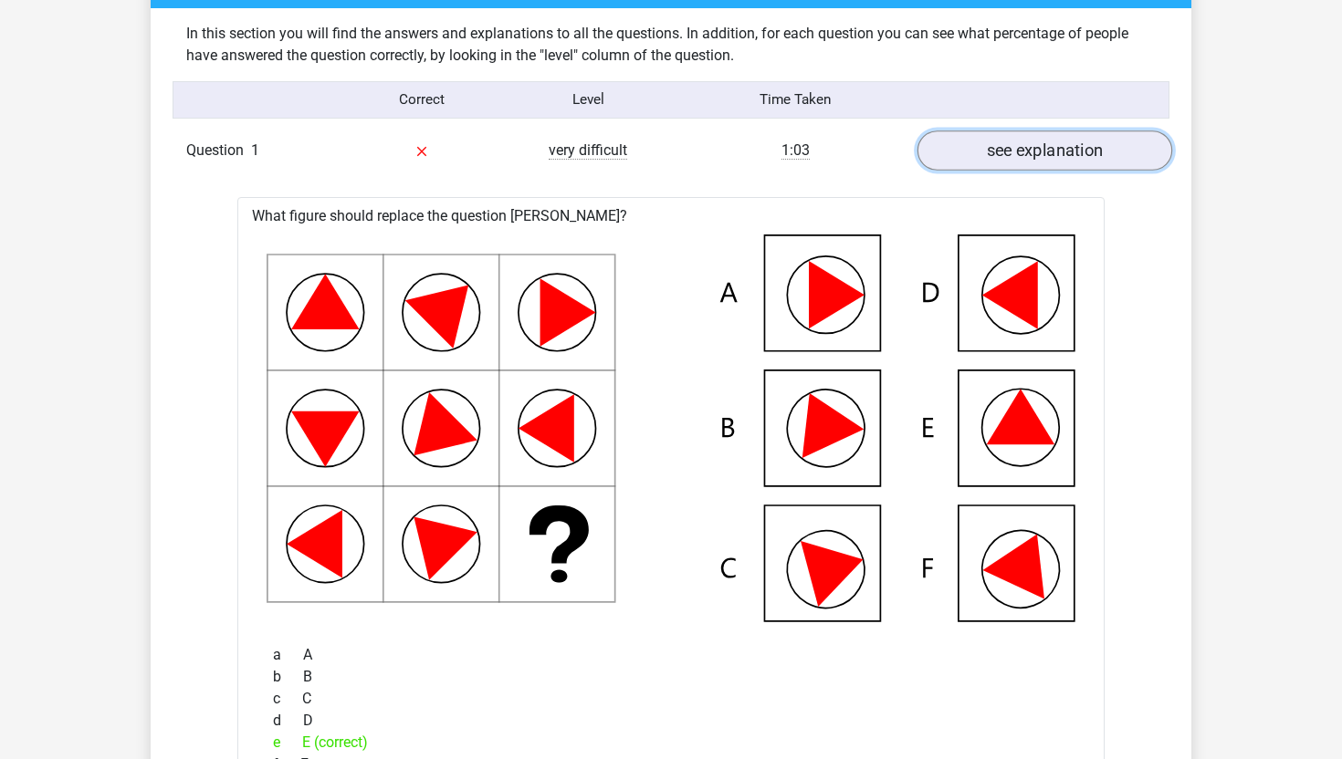
click at [1001, 167] on link "see explanation" at bounding box center [1044, 151] width 255 height 40
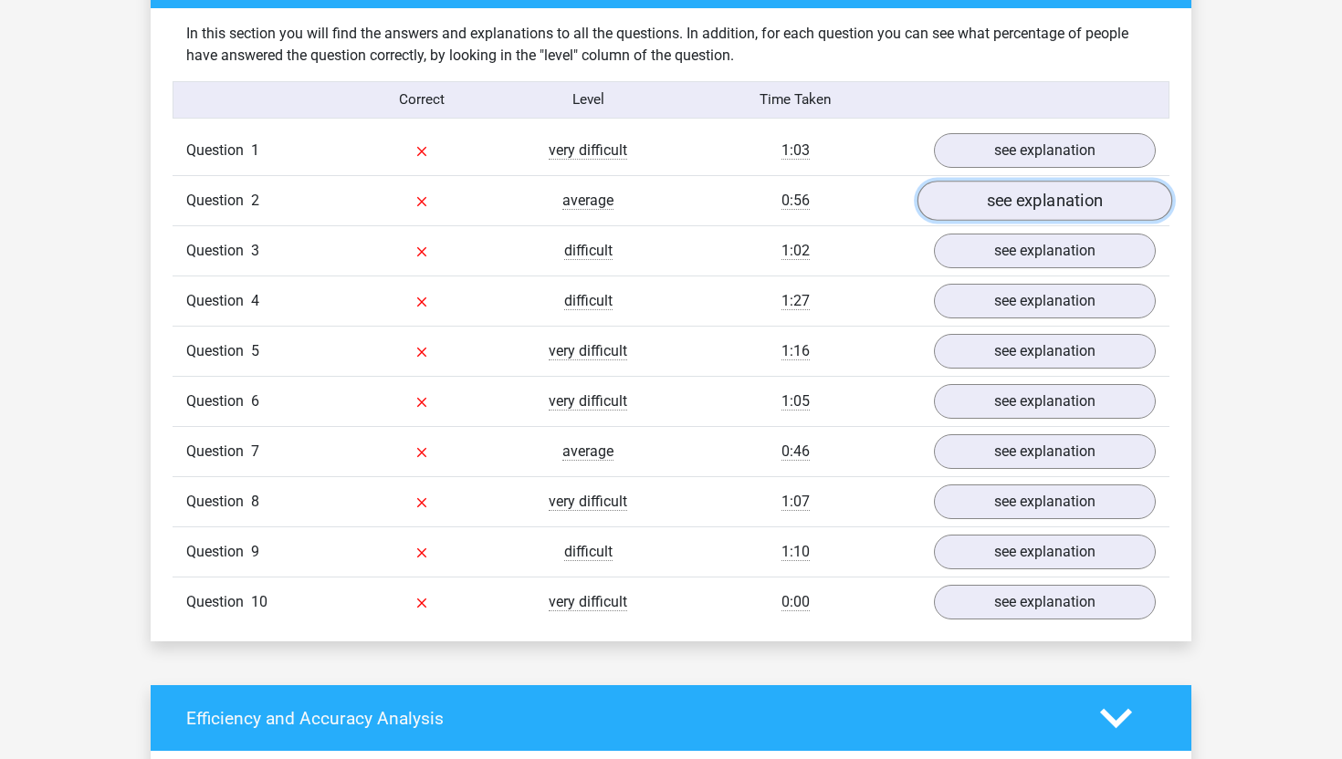
click at [1031, 213] on link "see explanation" at bounding box center [1044, 201] width 255 height 40
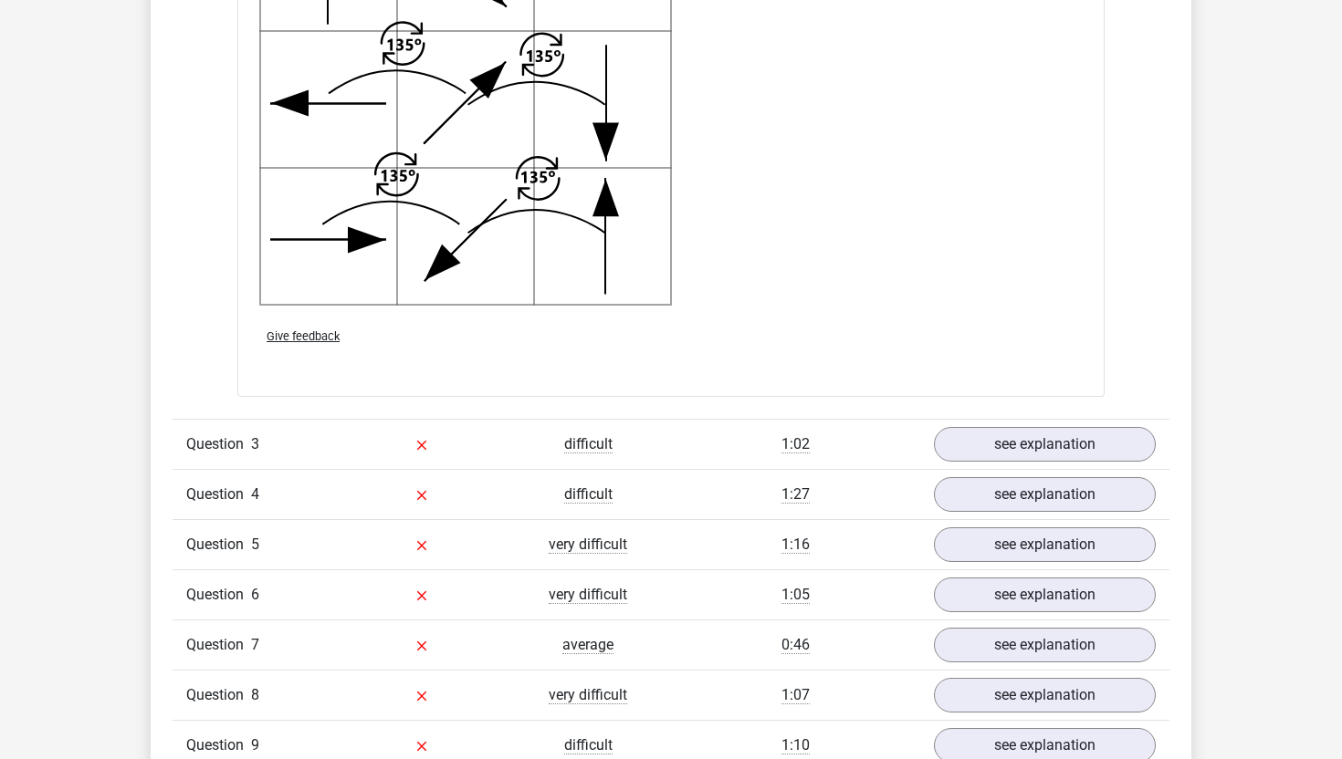
scroll to position [2522, 0]
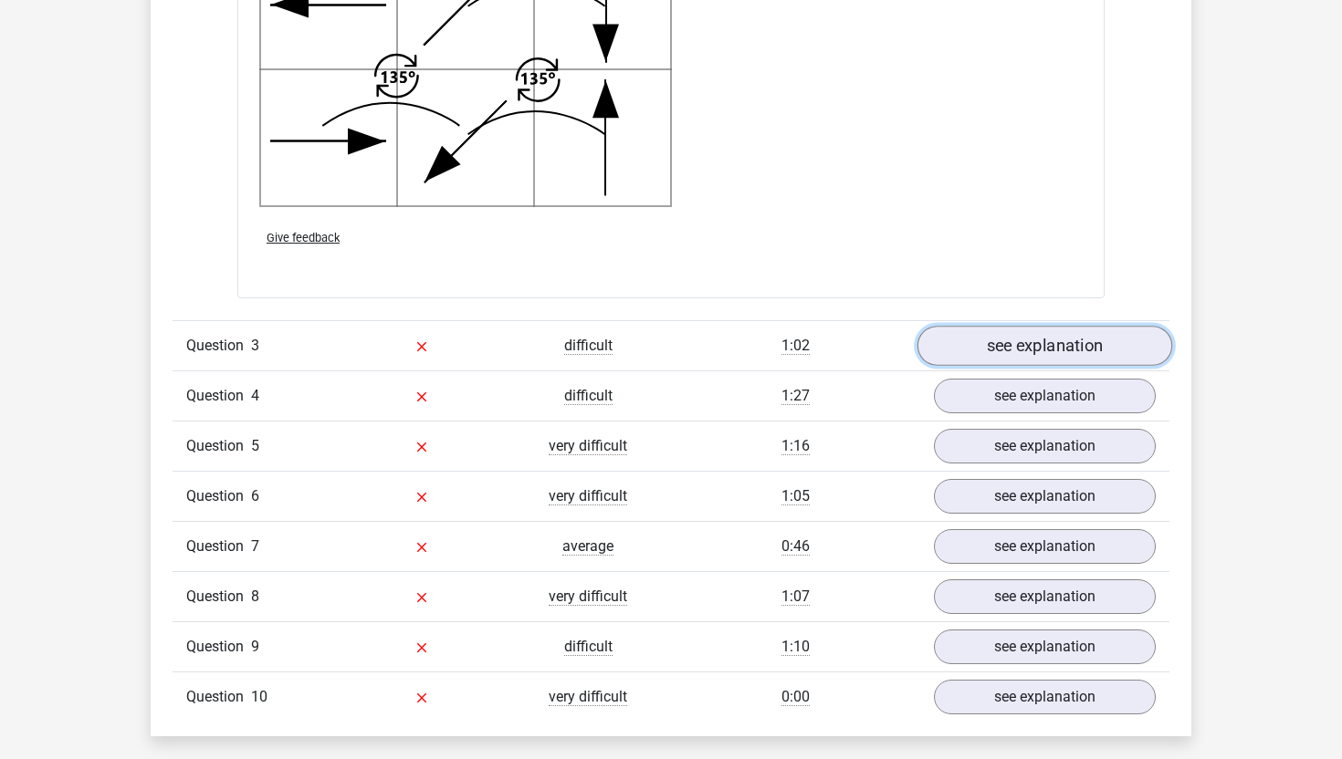
click at [1011, 339] on link "see explanation" at bounding box center [1044, 346] width 255 height 40
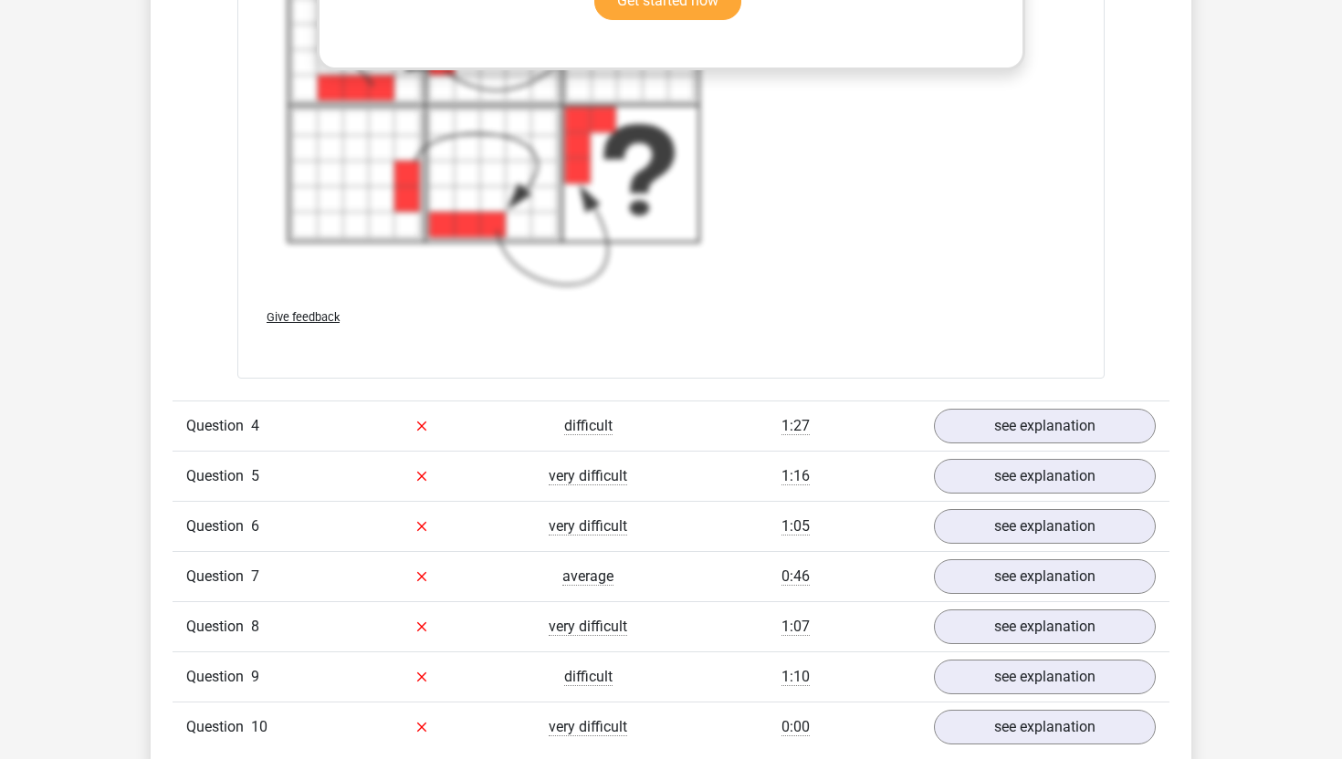
scroll to position [3964, 0]
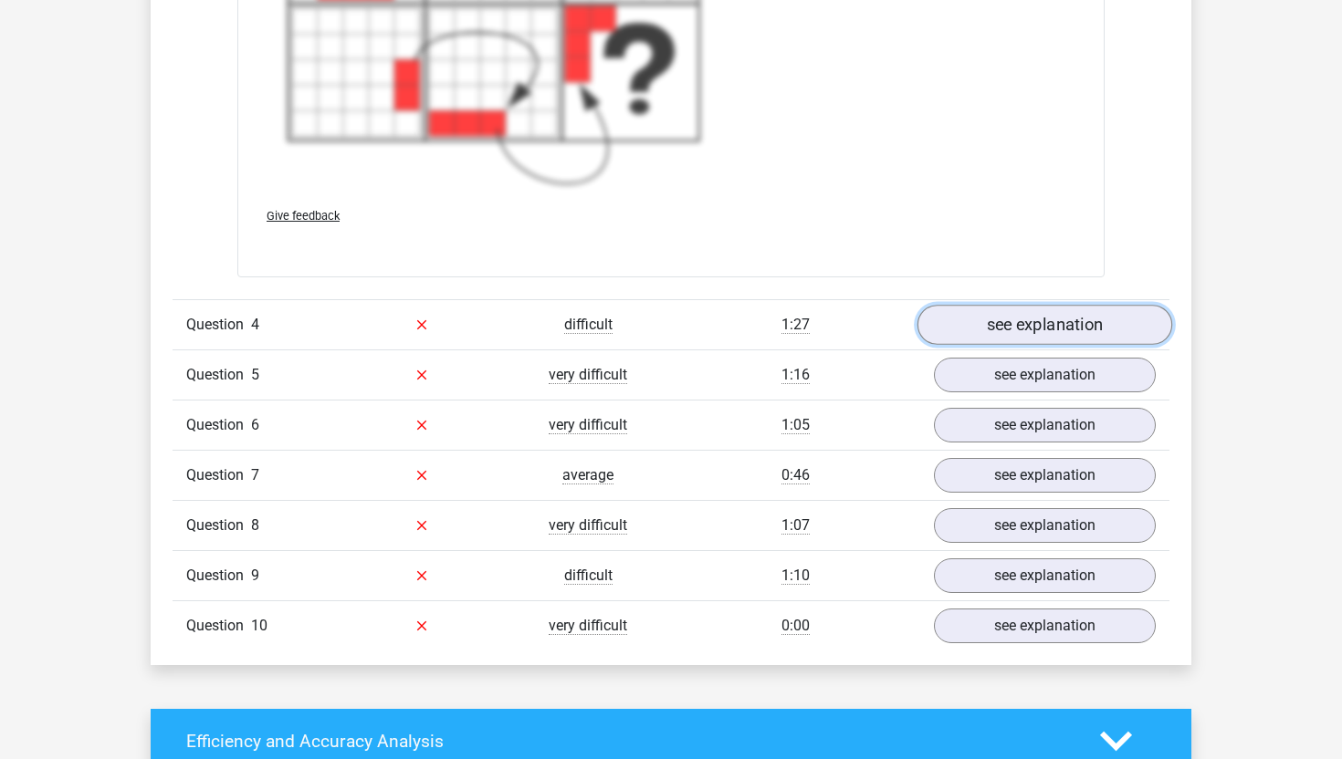
click at [1029, 329] on link "see explanation" at bounding box center [1044, 325] width 255 height 40
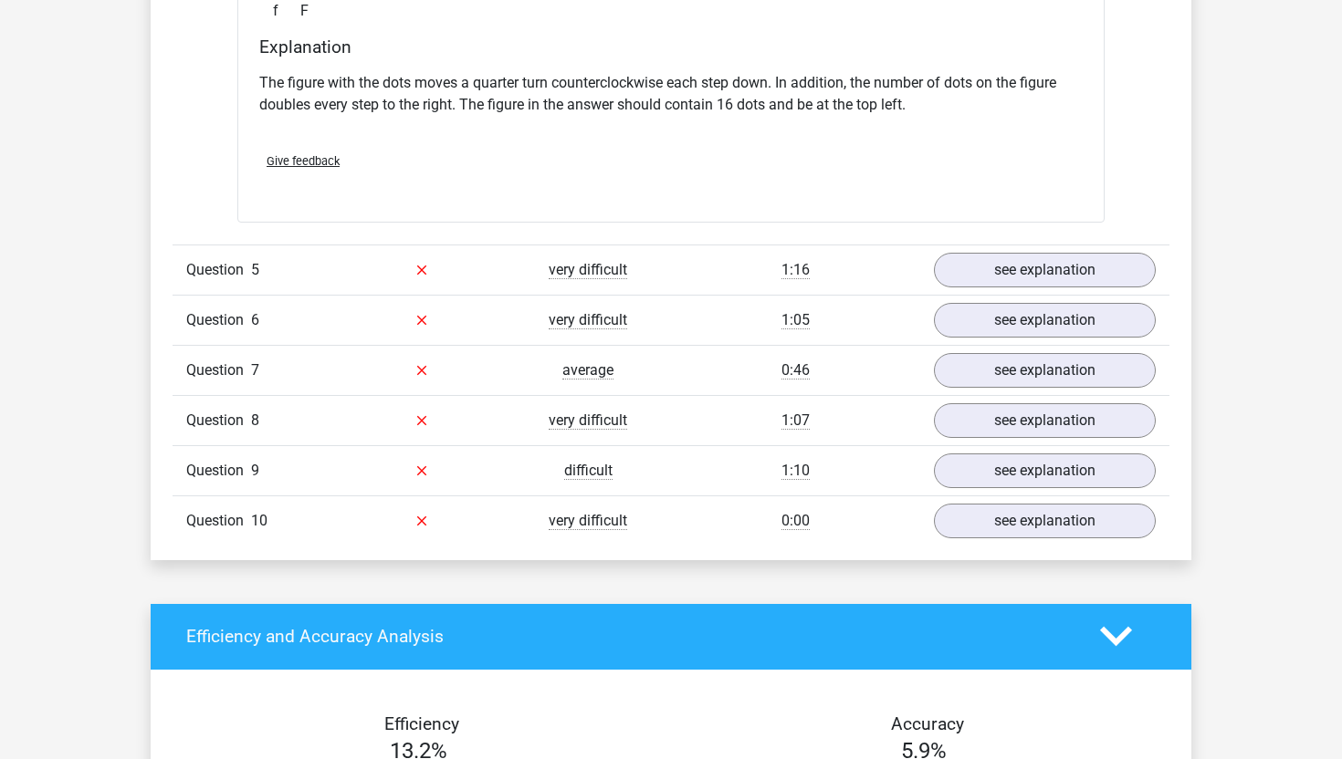
scroll to position [4896, 0]
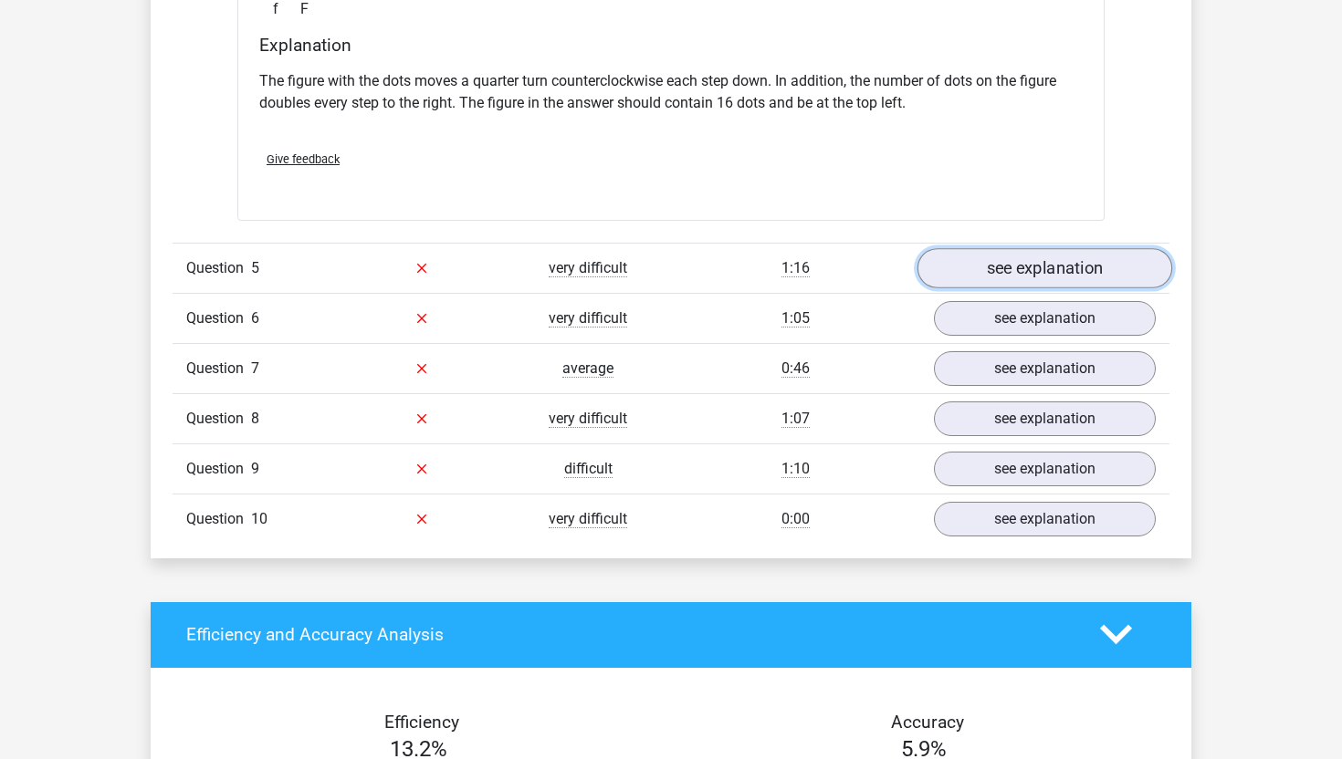
click at [1065, 270] on link "see explanation" at bounding box center [1044, 268] width 255 height 40
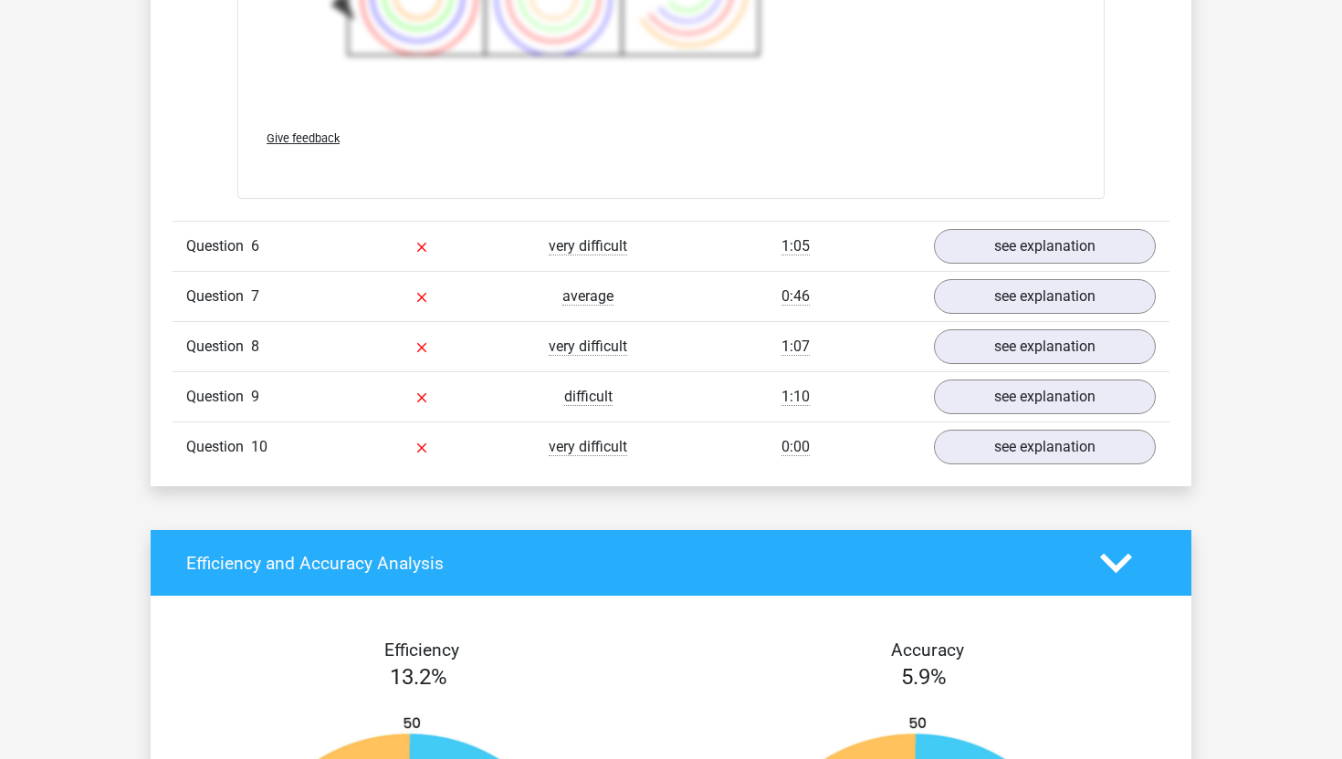
scroll to position [6336, 0]
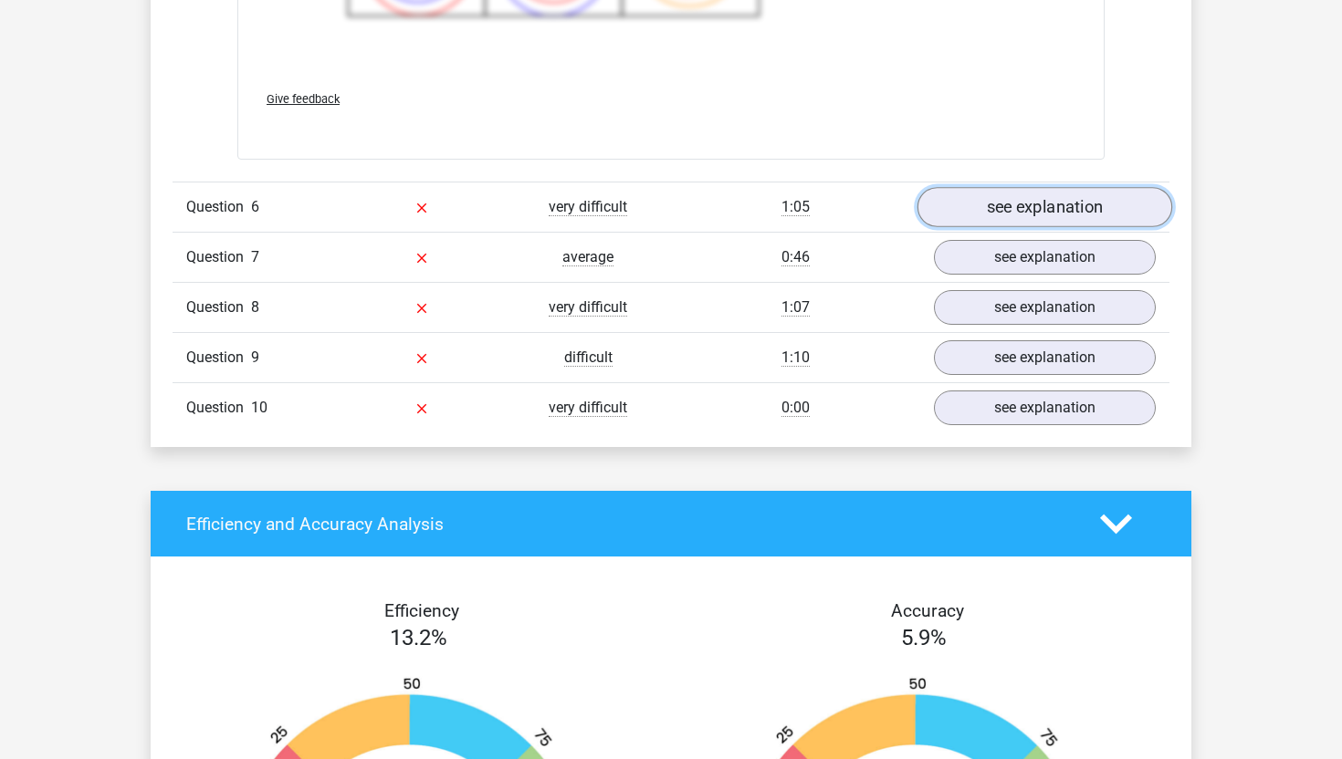
click at [997, 208] on link "see explanation" at bounding box center [1044, 207] width 255 height 40
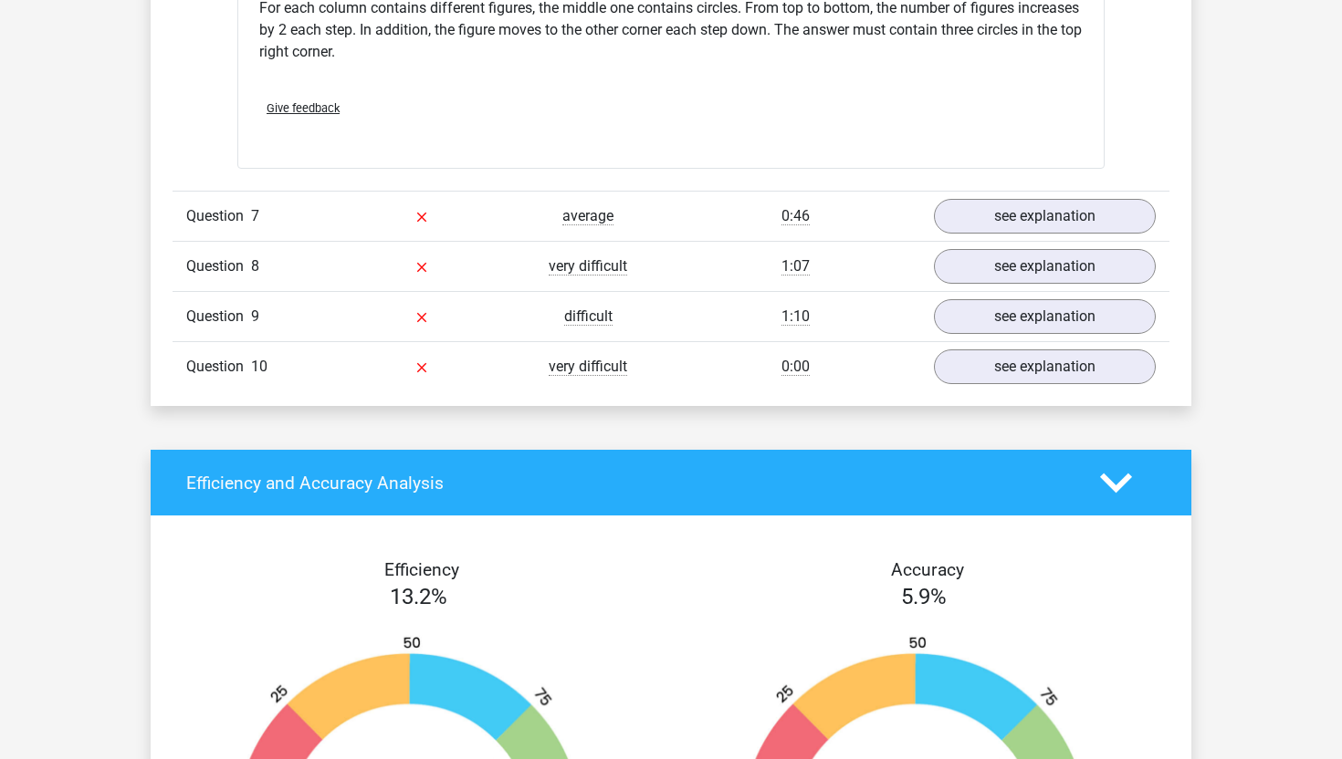
scroll to position [7240, 0]
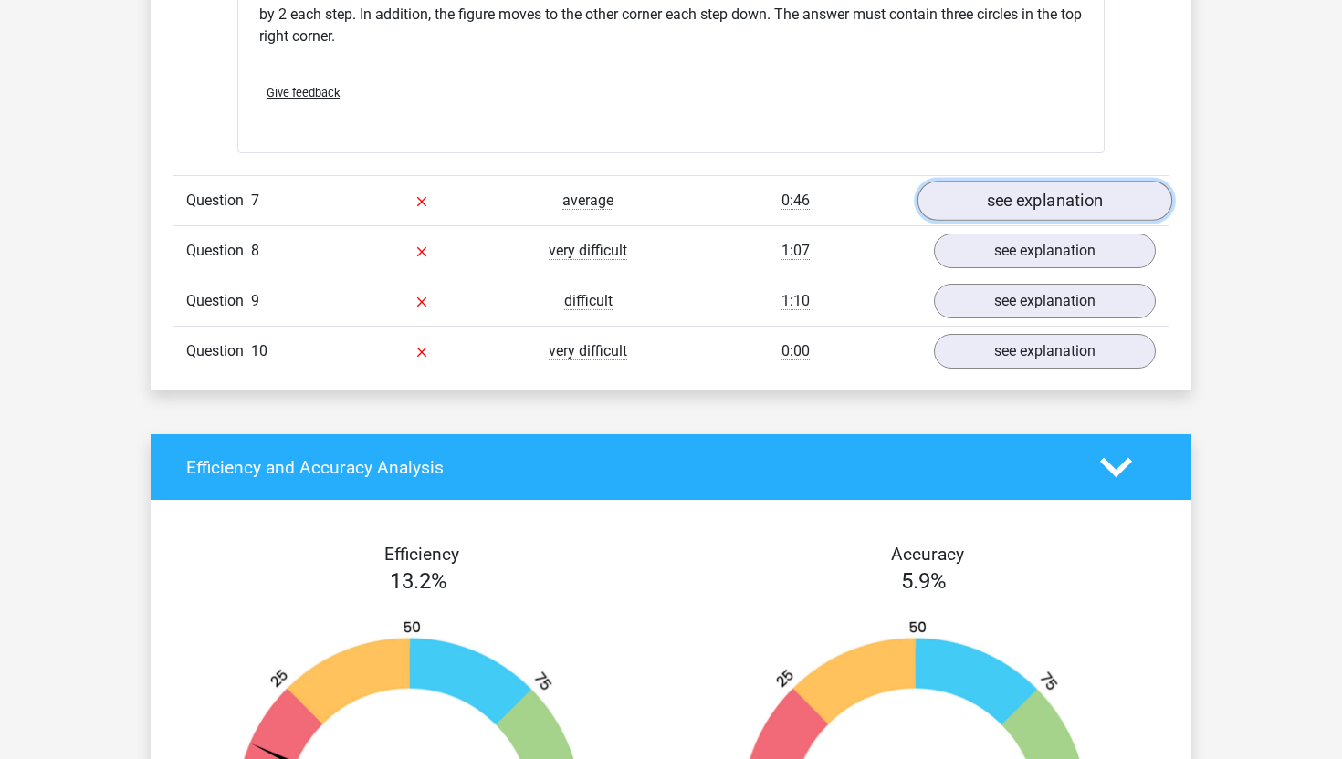
click at [1002, 186] on link "see explanation" at bounding box center [1044, 202] width 255 height 40
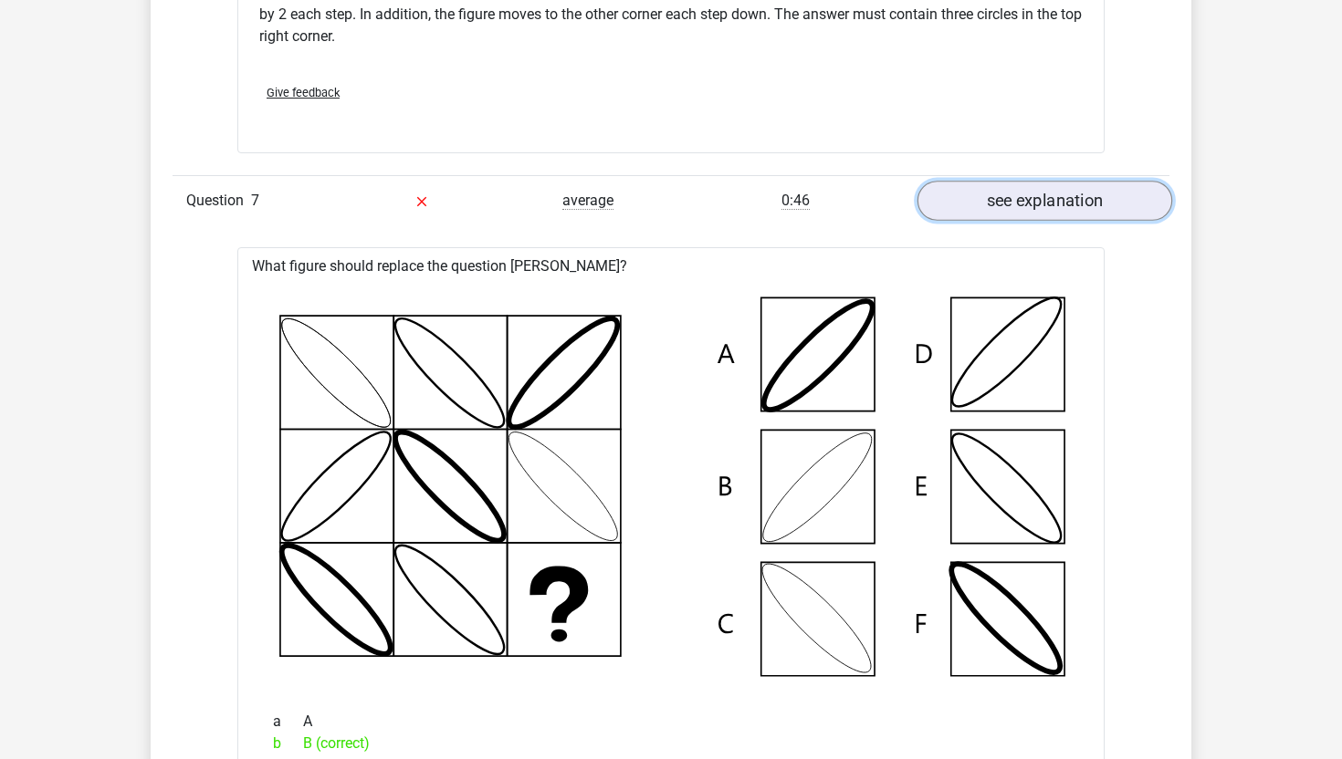
click at [1002, 186] on link "see explanation" at bounding box center [1044, 202] width 255 height 40
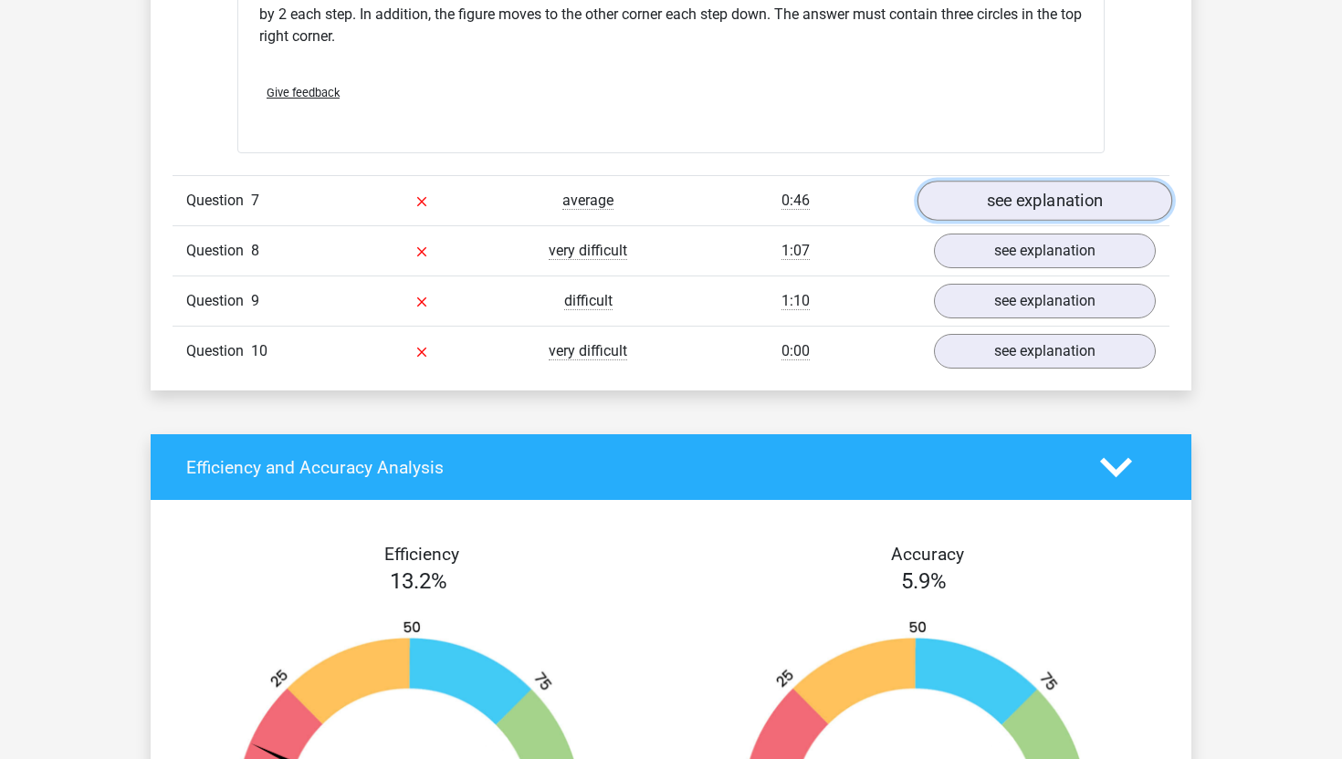
click at [1002, 186] on link "see explanation" at bounding box center [1044, 202] width 255 height 40
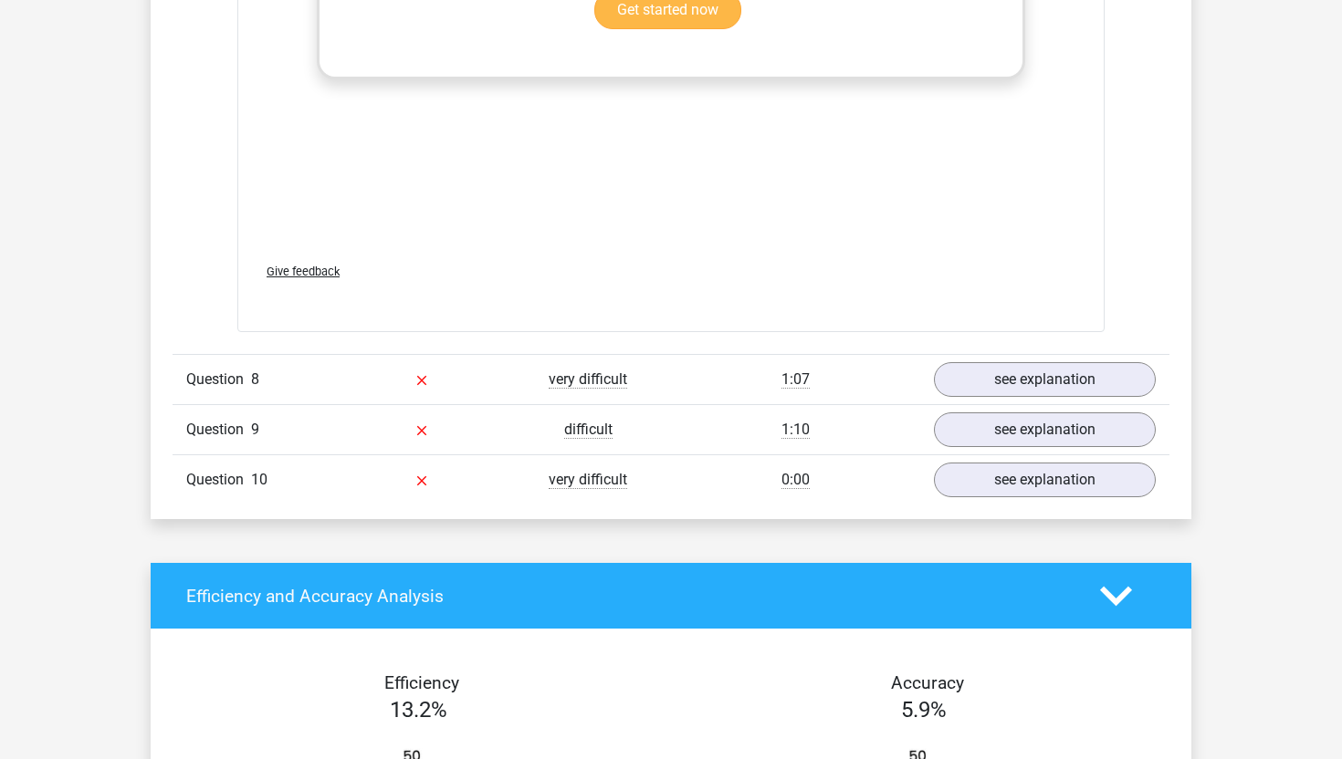
scroll to position [8532, 0]
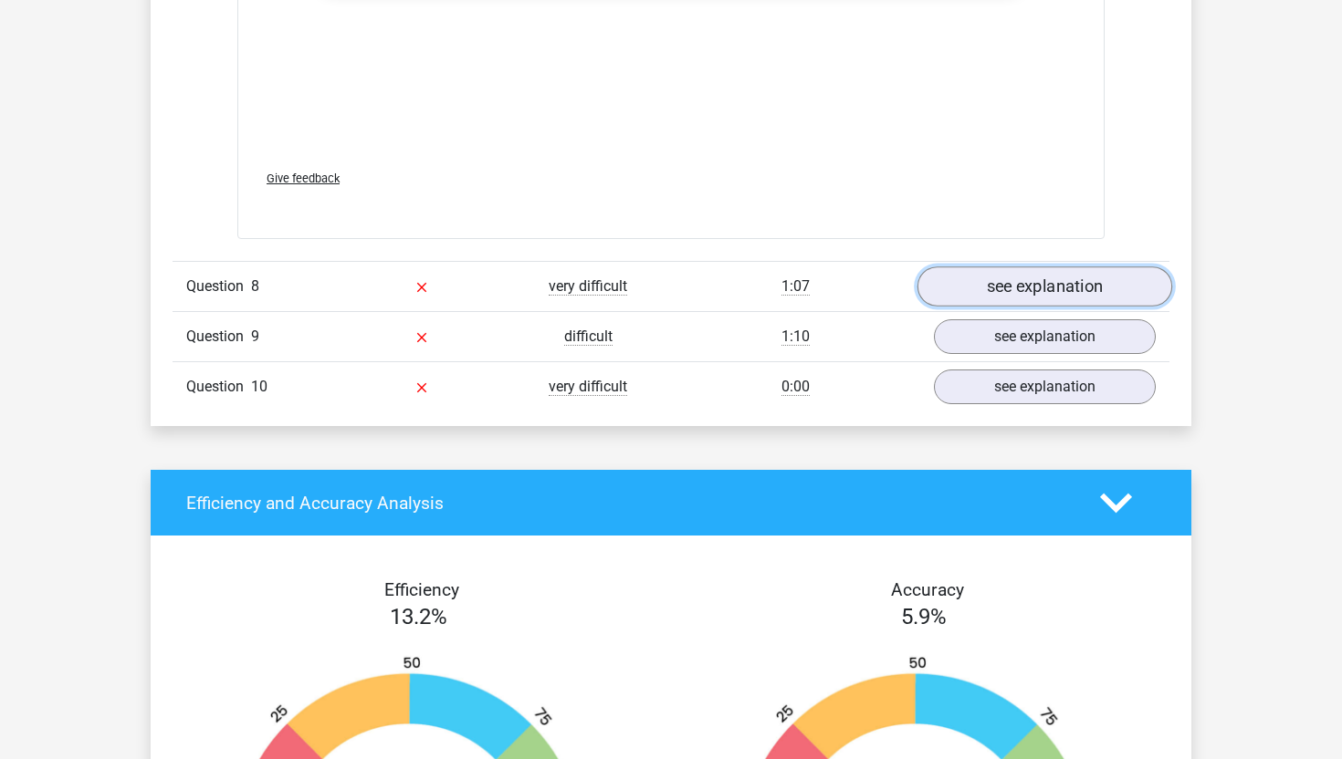
click at [975, 273] on link "see explanation" at bounding box center [1044, 286] width 255 height 40
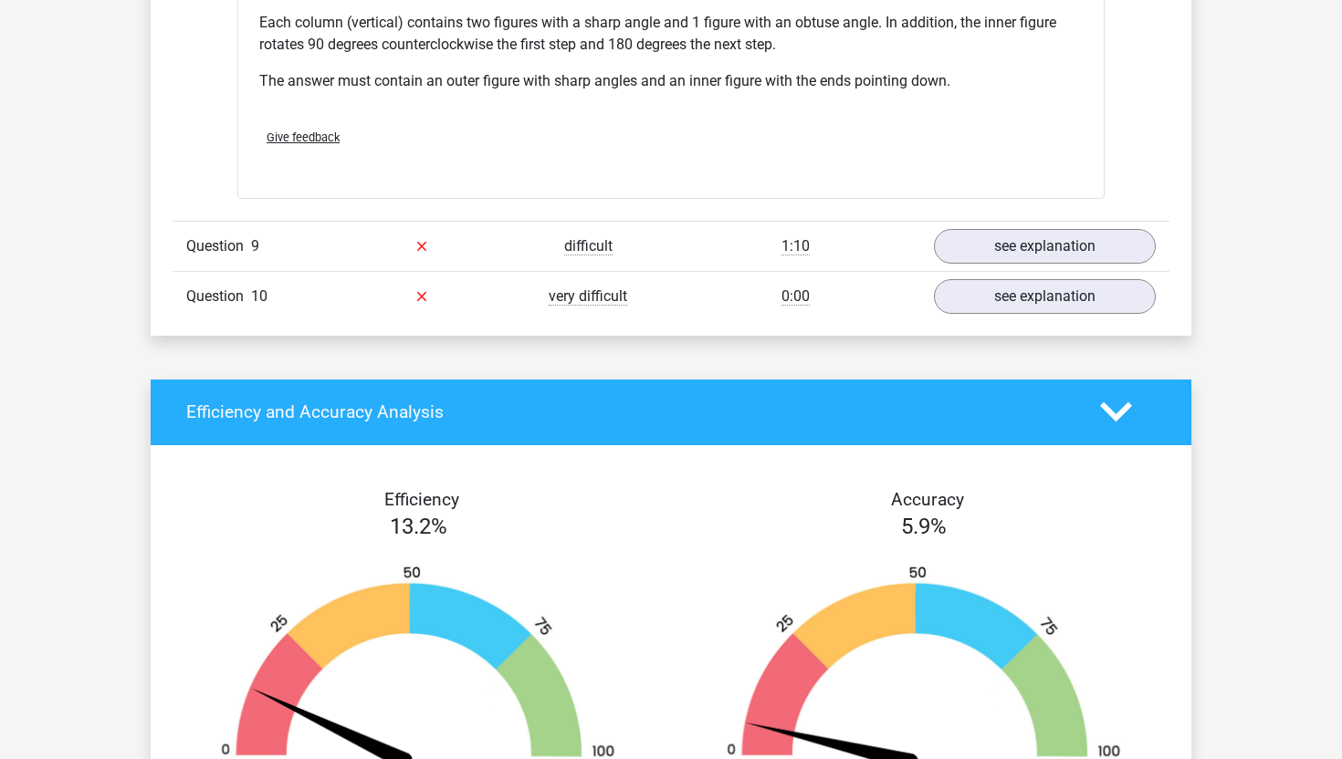
scroll to position [9488, 0]
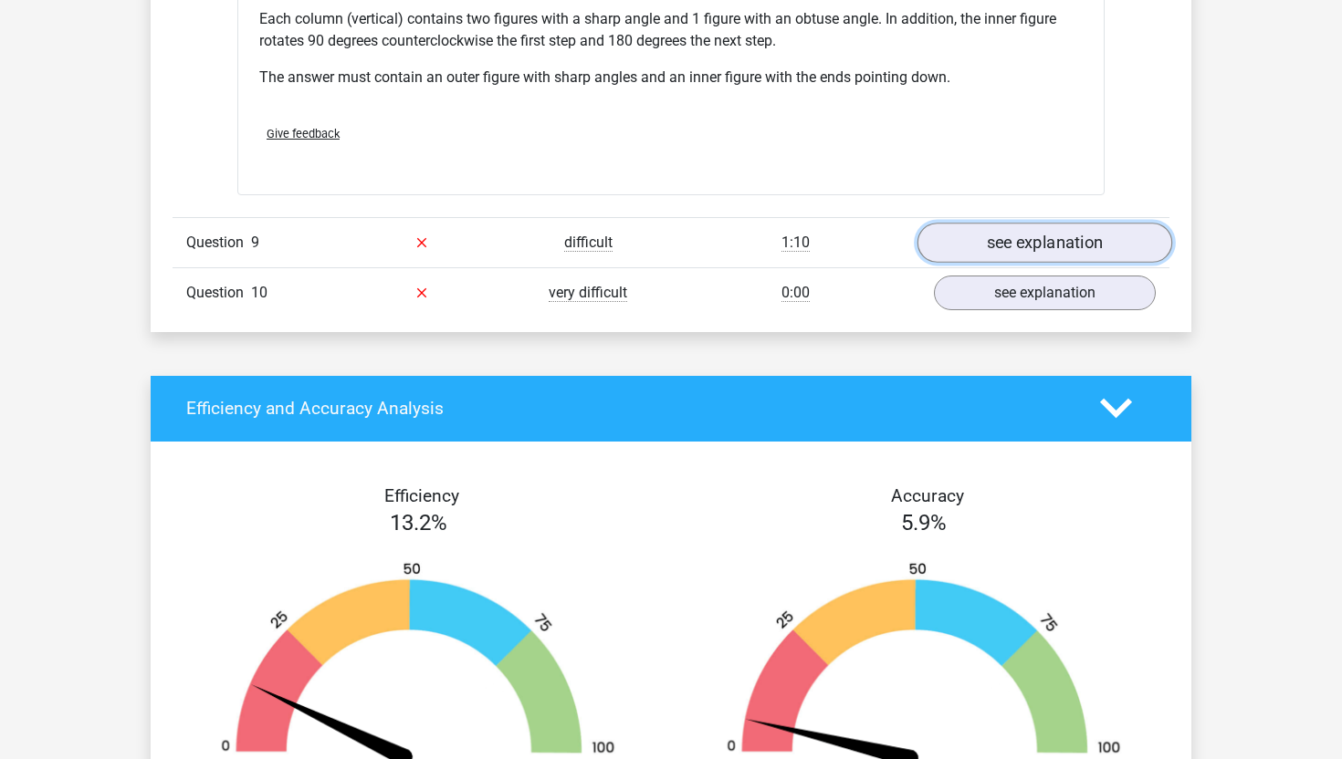
click at [1004, 248] on link "see explanation" at bounding box center [1044, 243] width 255 height 40
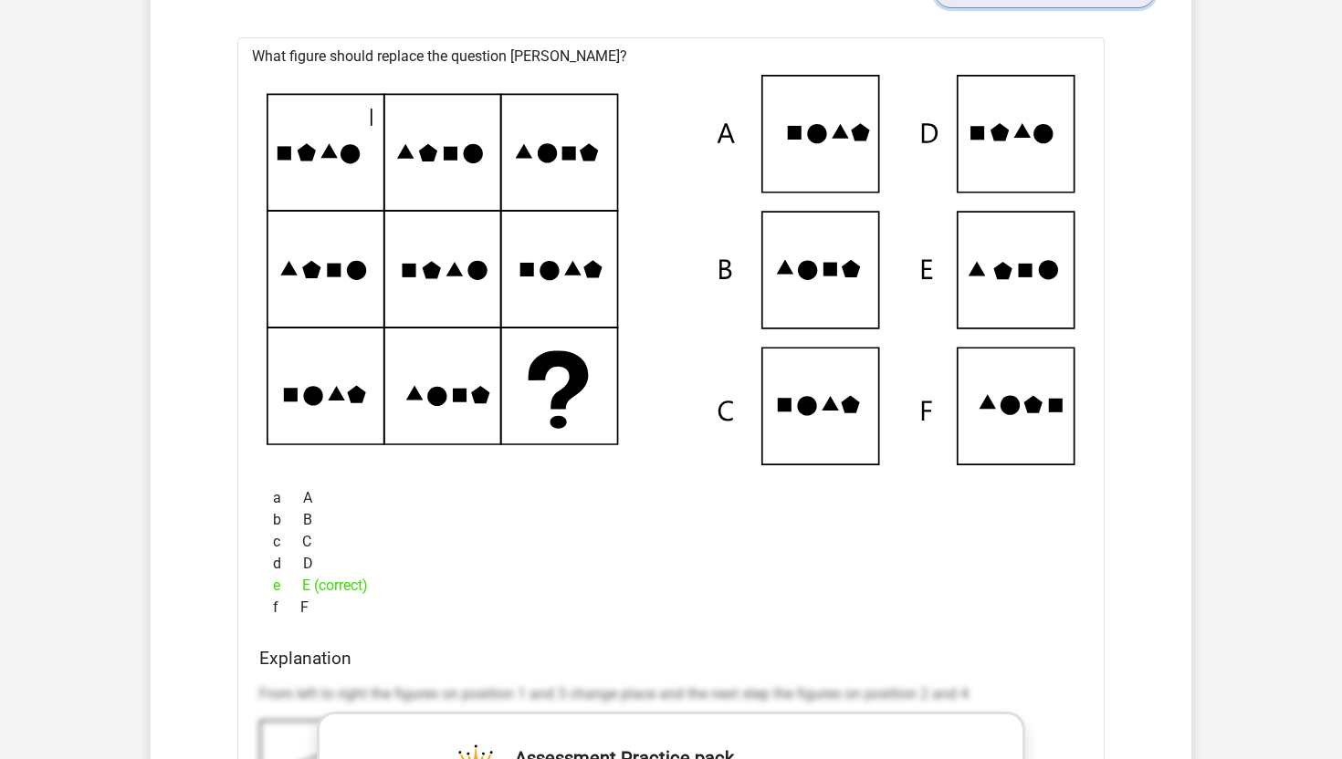
scroll to position [9738, 0]
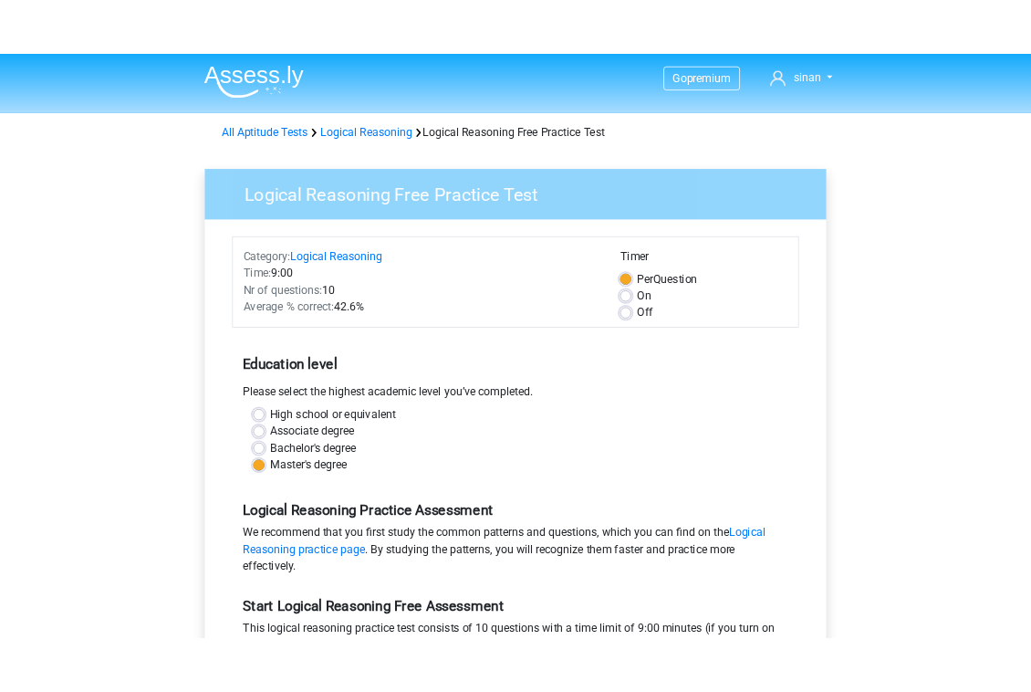
scroll to position [401, 0]
